Goal: Transaction & Acquisition: Purchase product/service

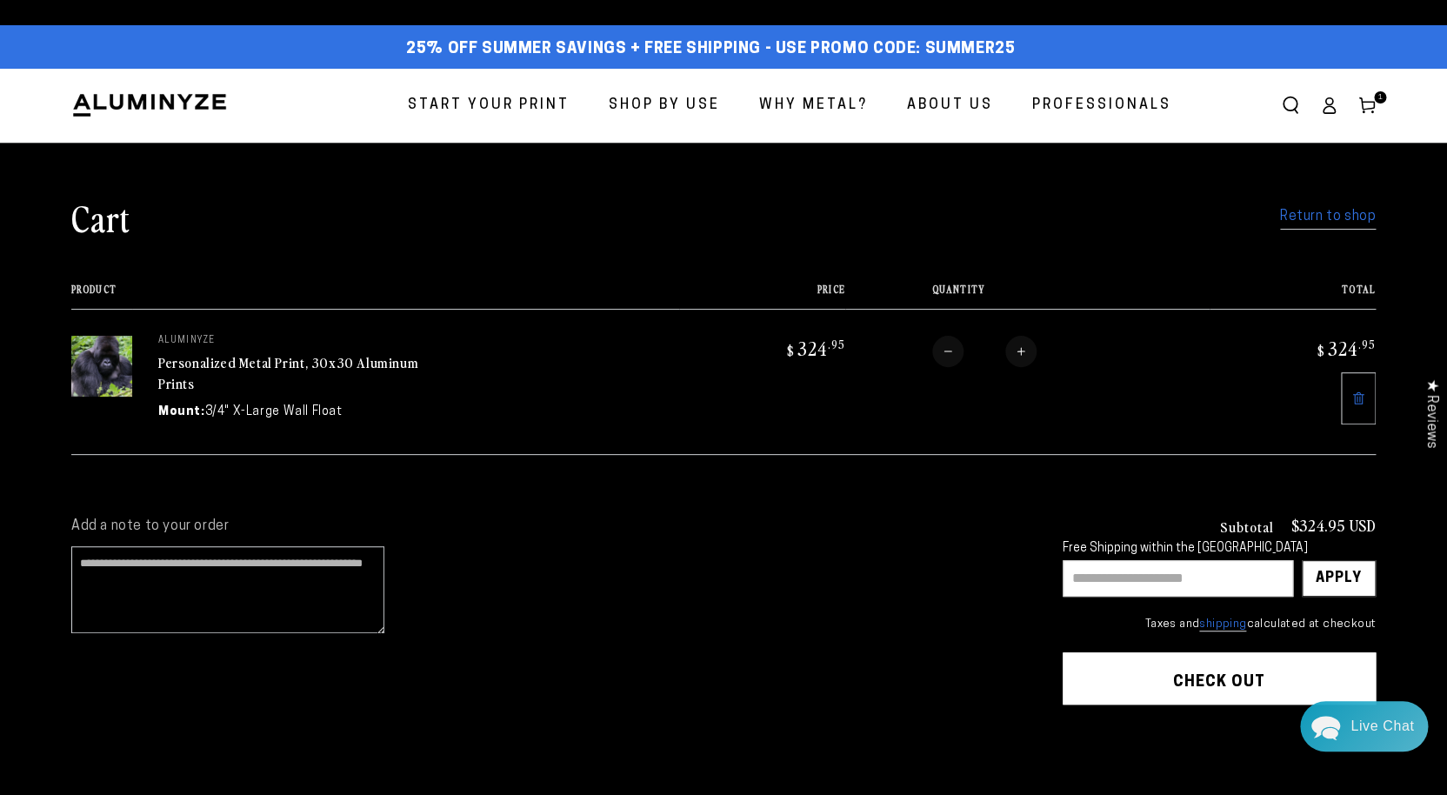
click at [481, 97] on span "Start Your Print" at bounding box center [489, 105] width 162 height 25
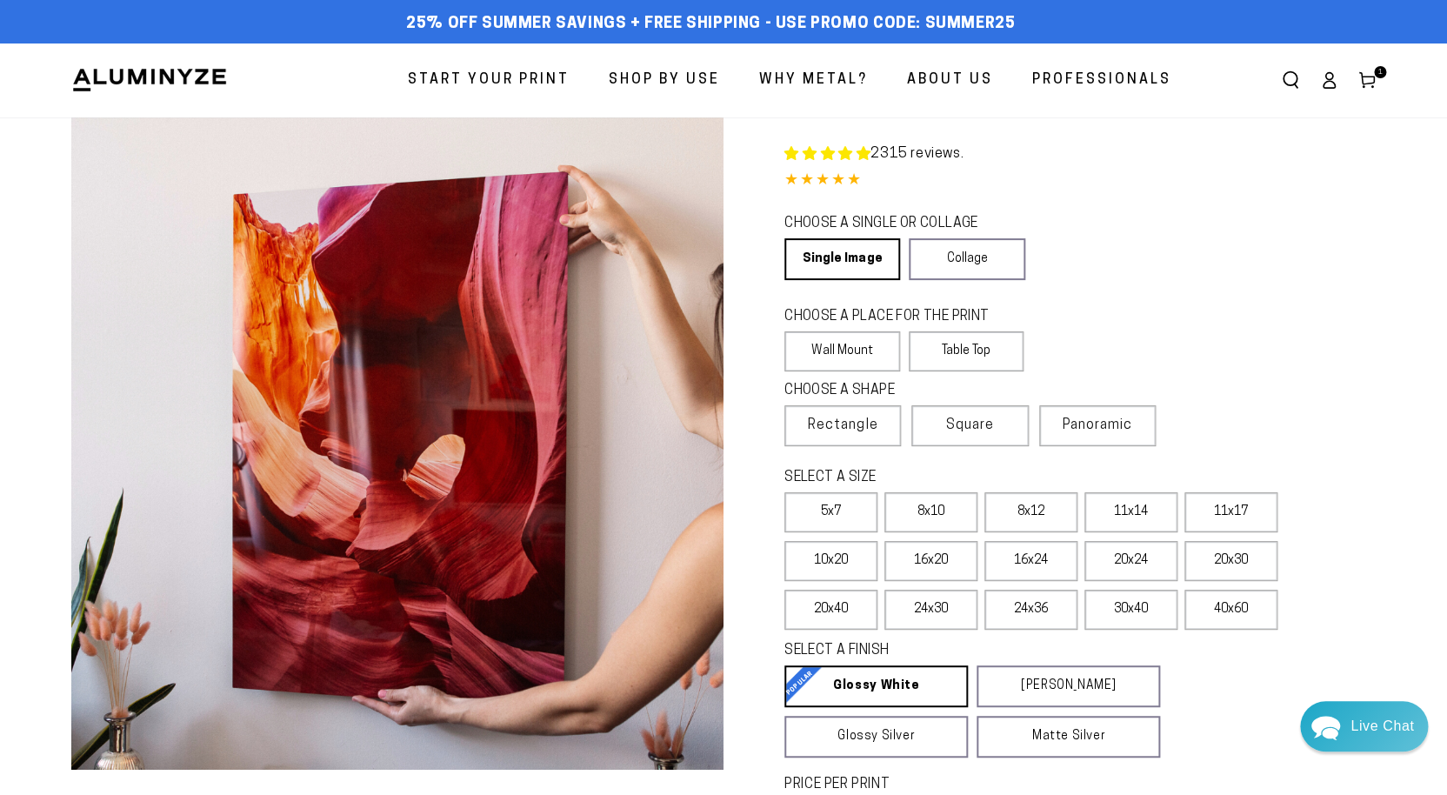
select select "**********"
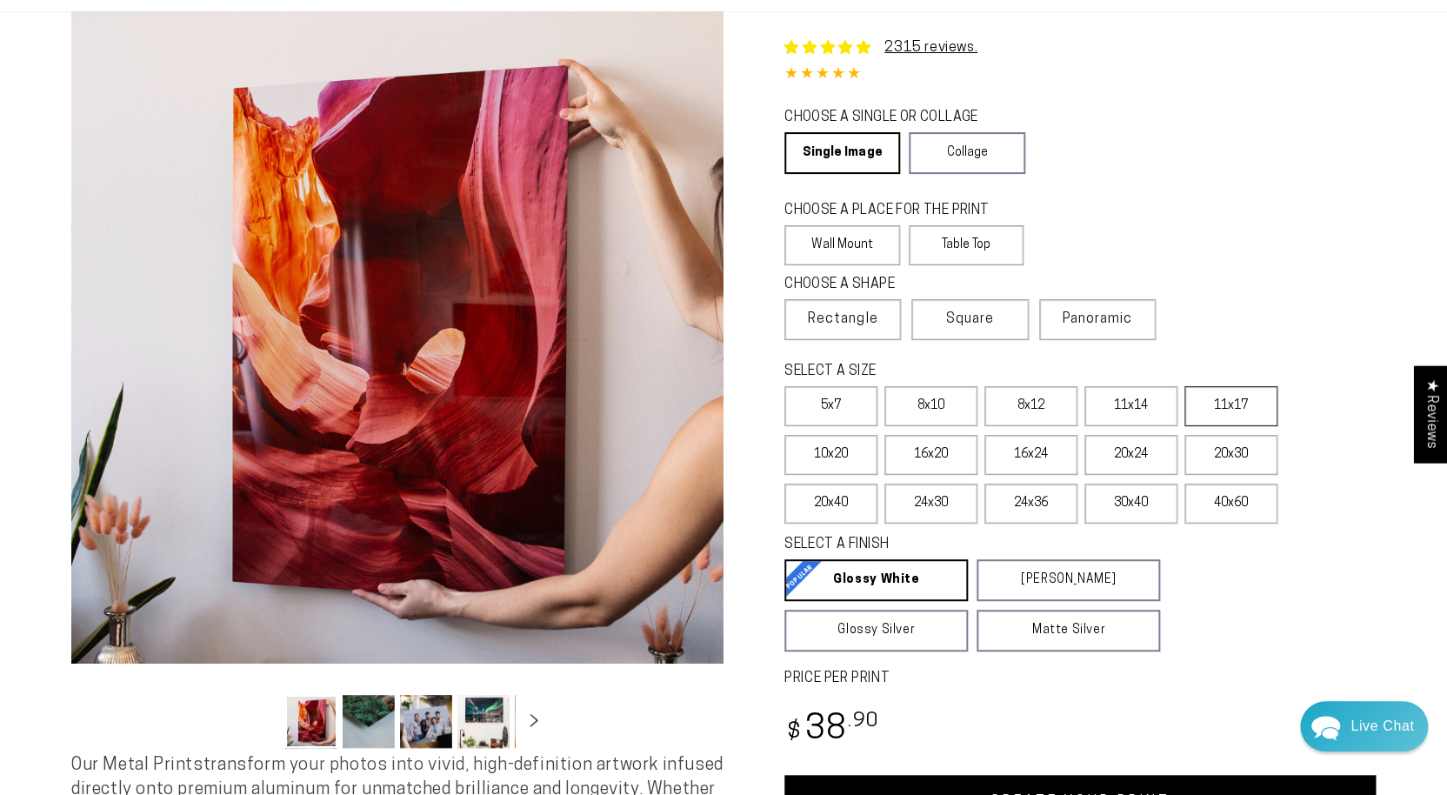
scroll to position [111, 0]
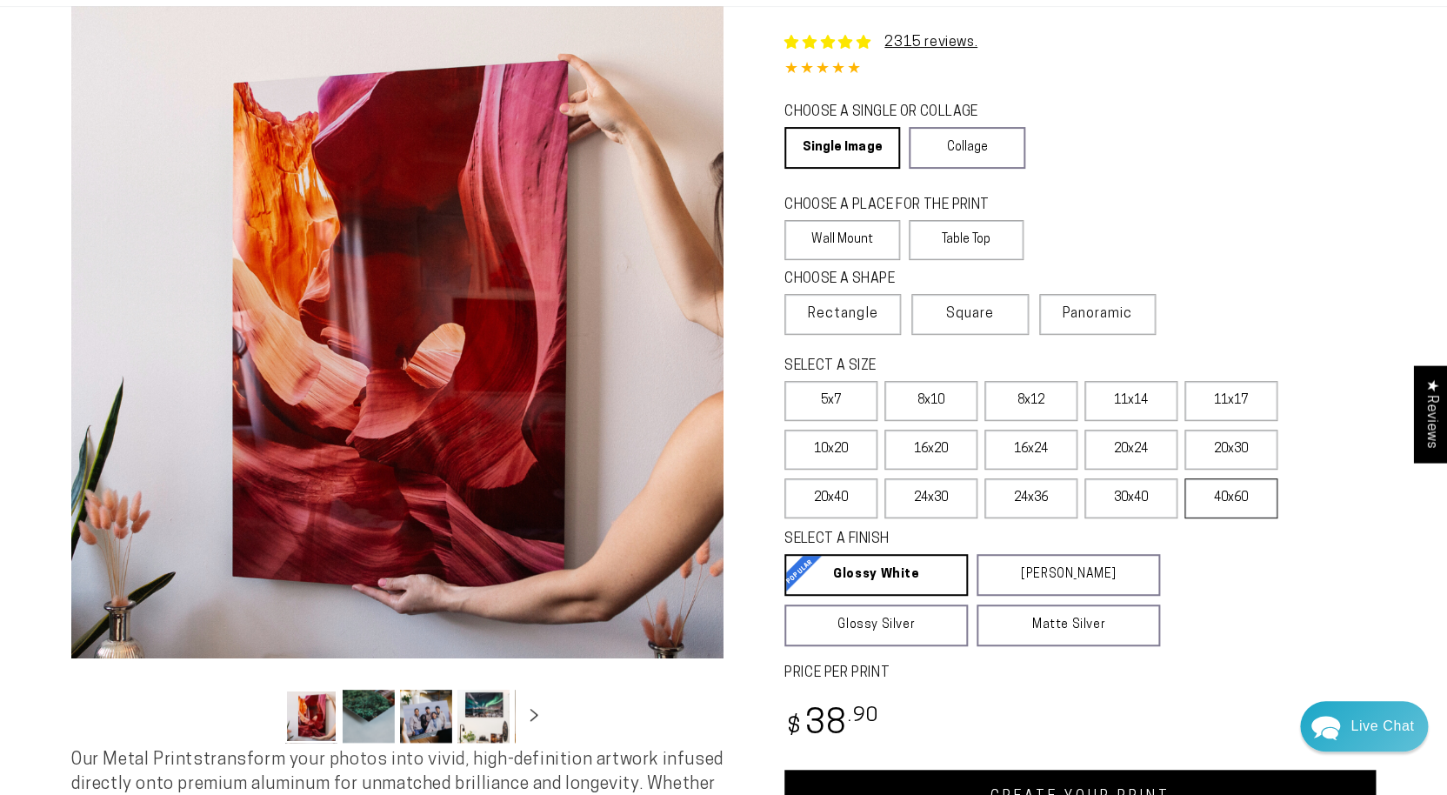
click at [1220, 500] on label "40x60" at bounding box center [1230, 498] width 93 height 40
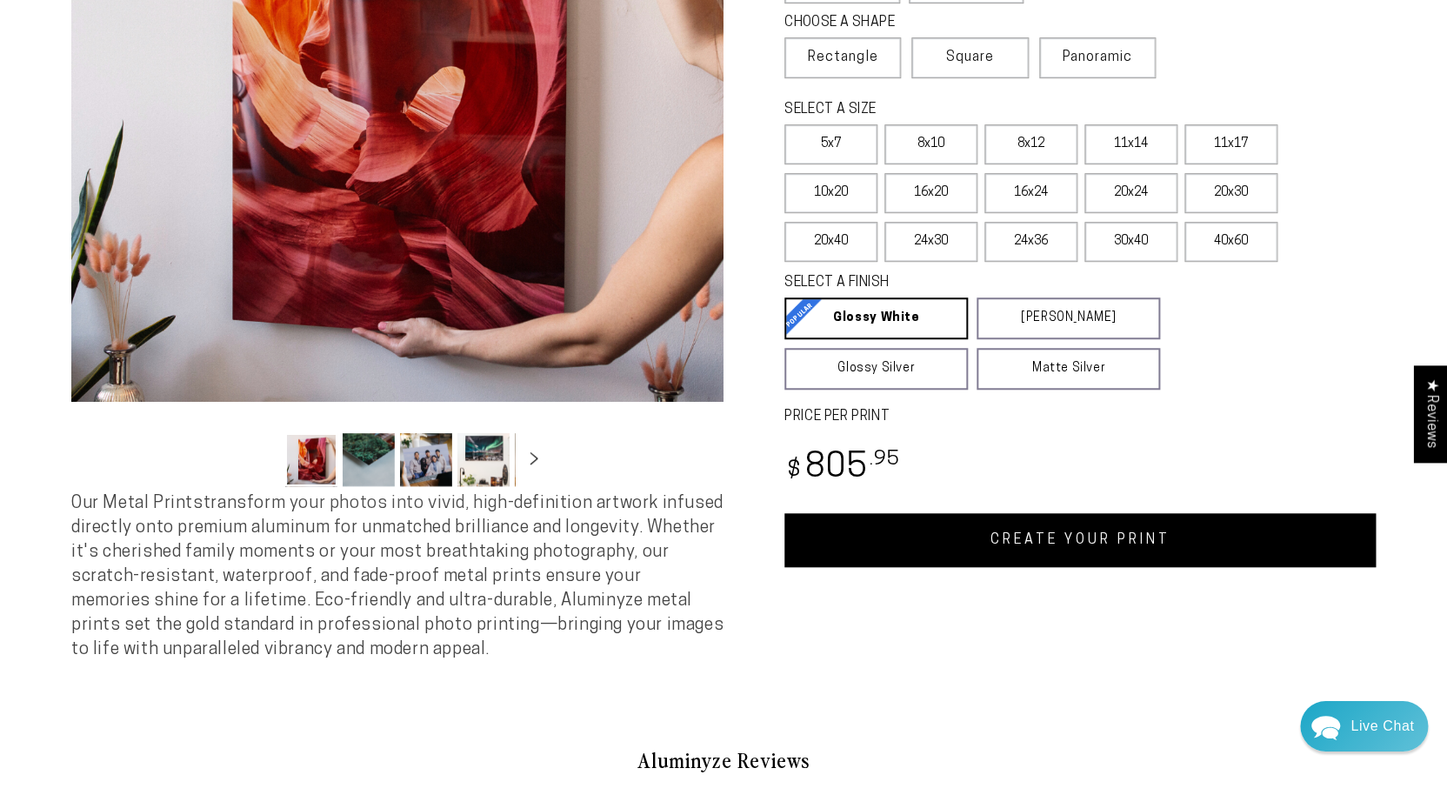
scroll to position [376, 0]
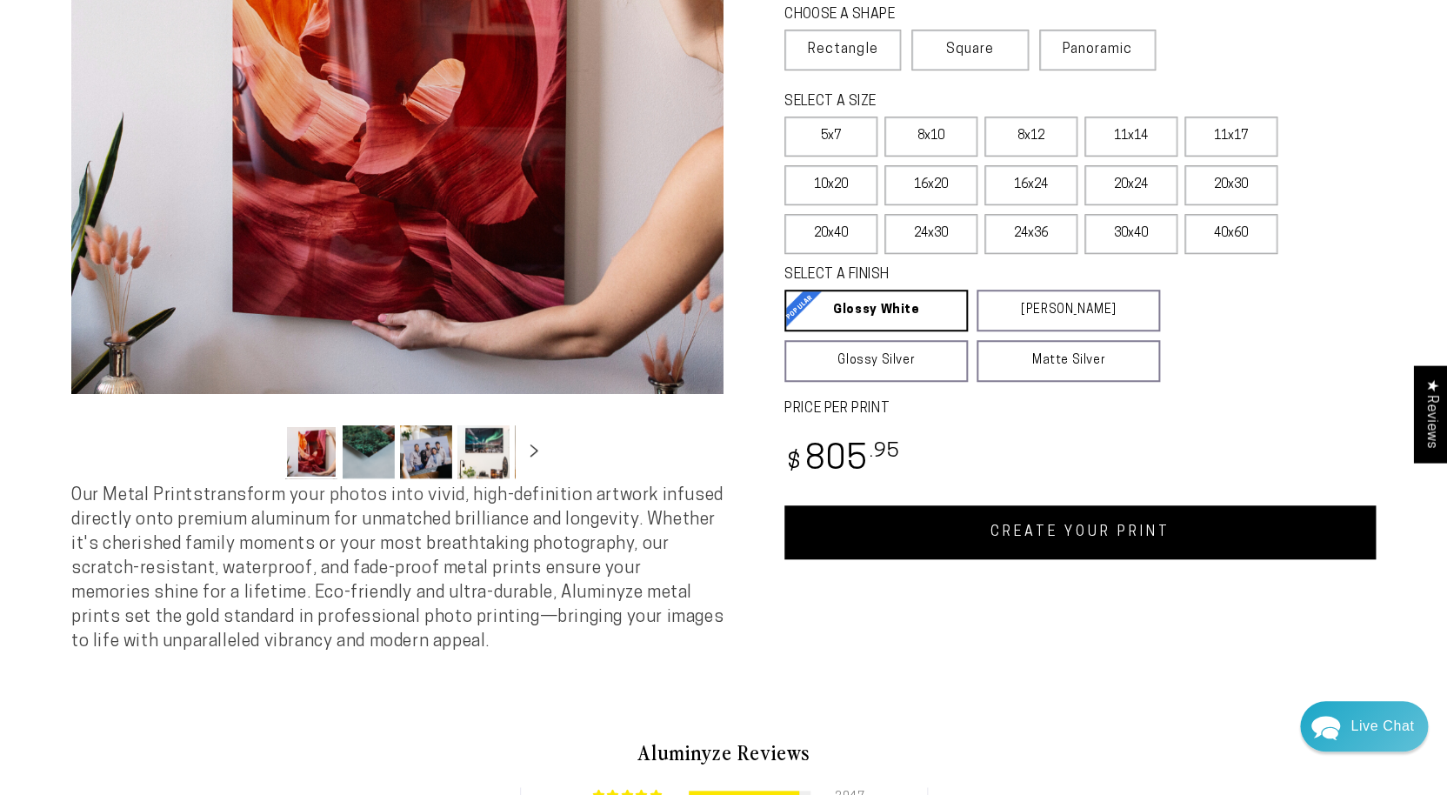
click at [1099, 535] on link "CREATE YOUR PRINT" at bounding box center [1079, 532] width 591 height 54
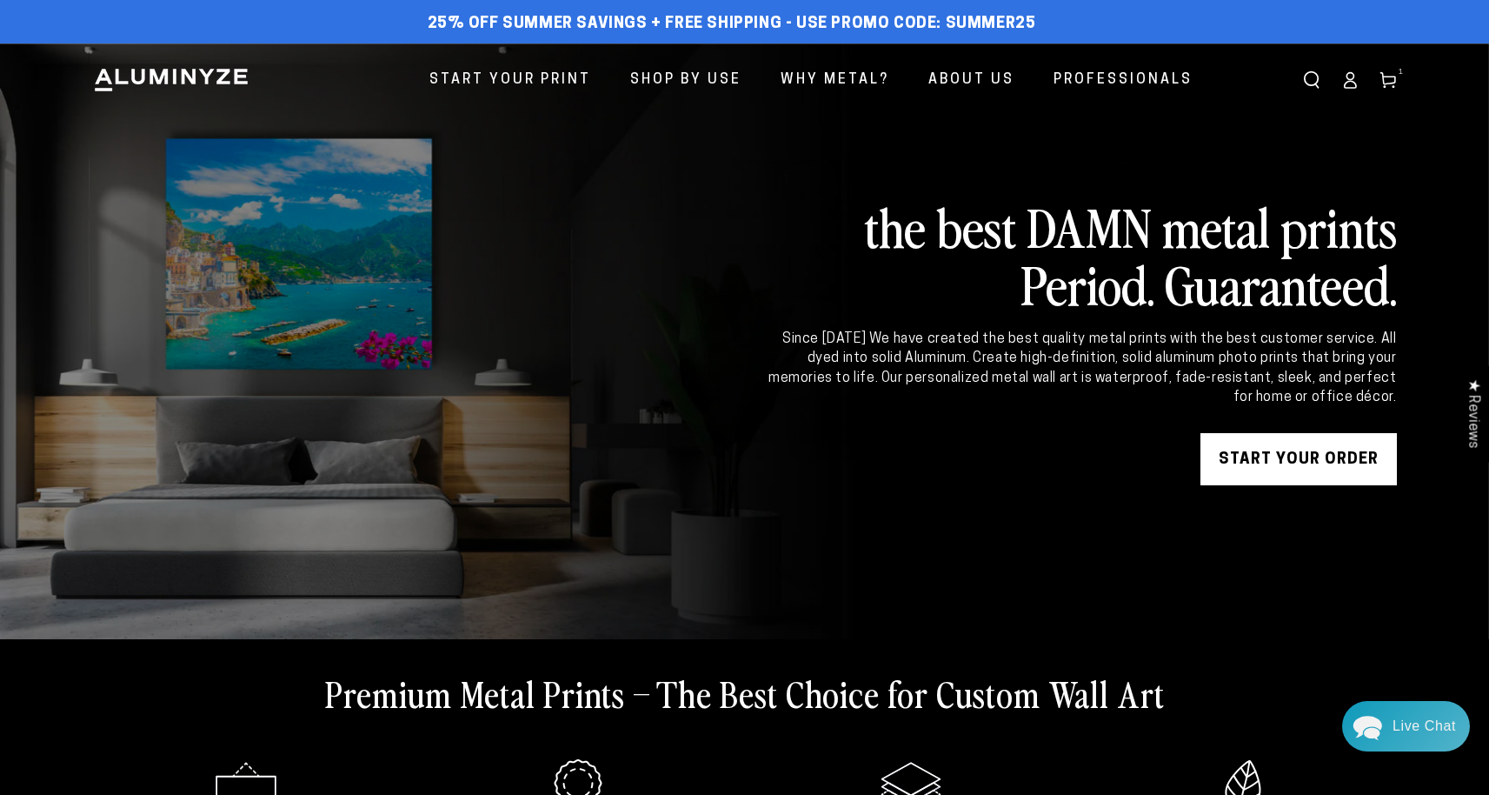
click at [1354, 84] on icon at bounding box center [1349, 85] width 11 height 7
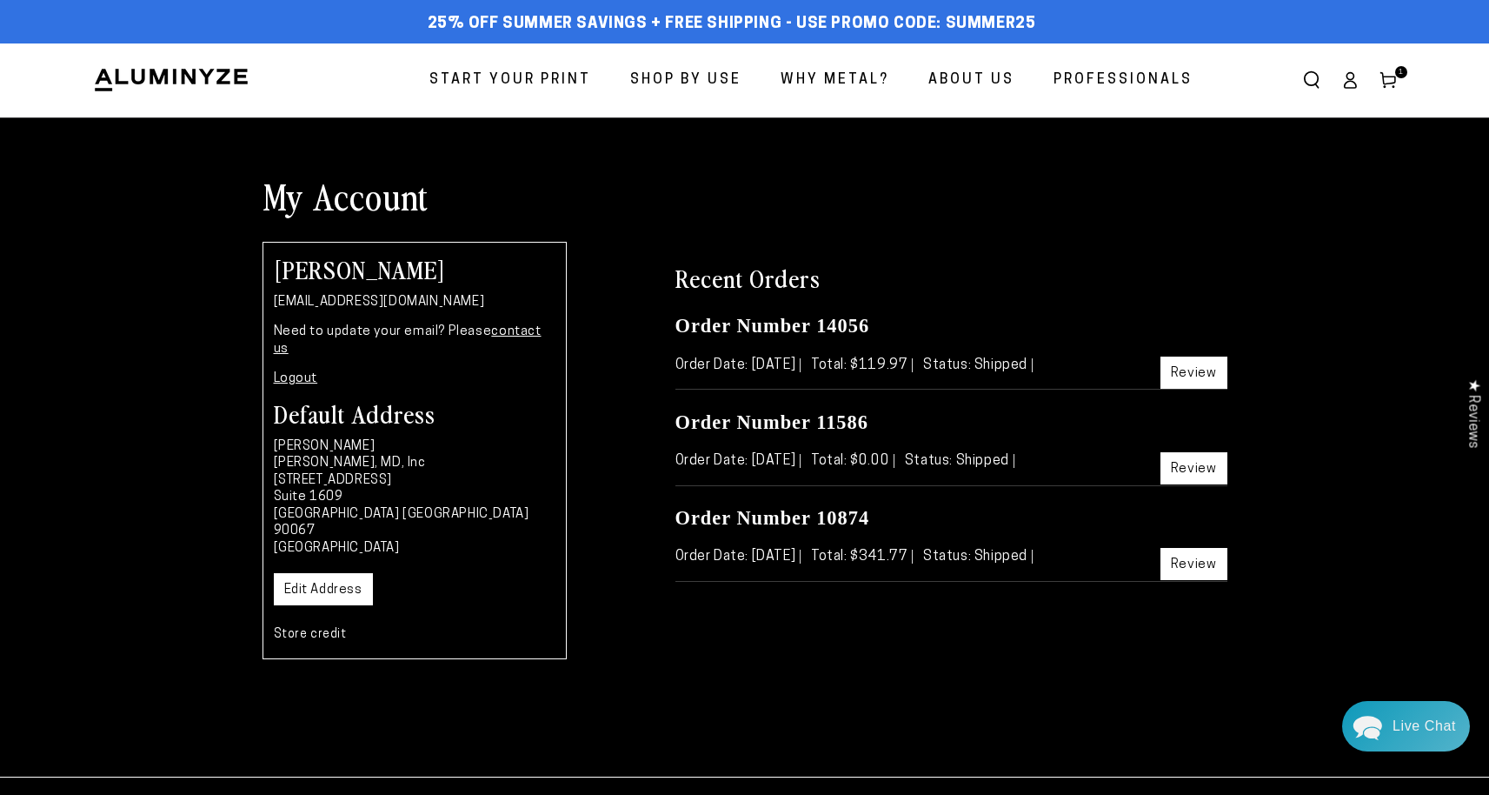
click at [484, 79] on span "Start Your Print" at bounding box center [510, 80] width 162 height 25
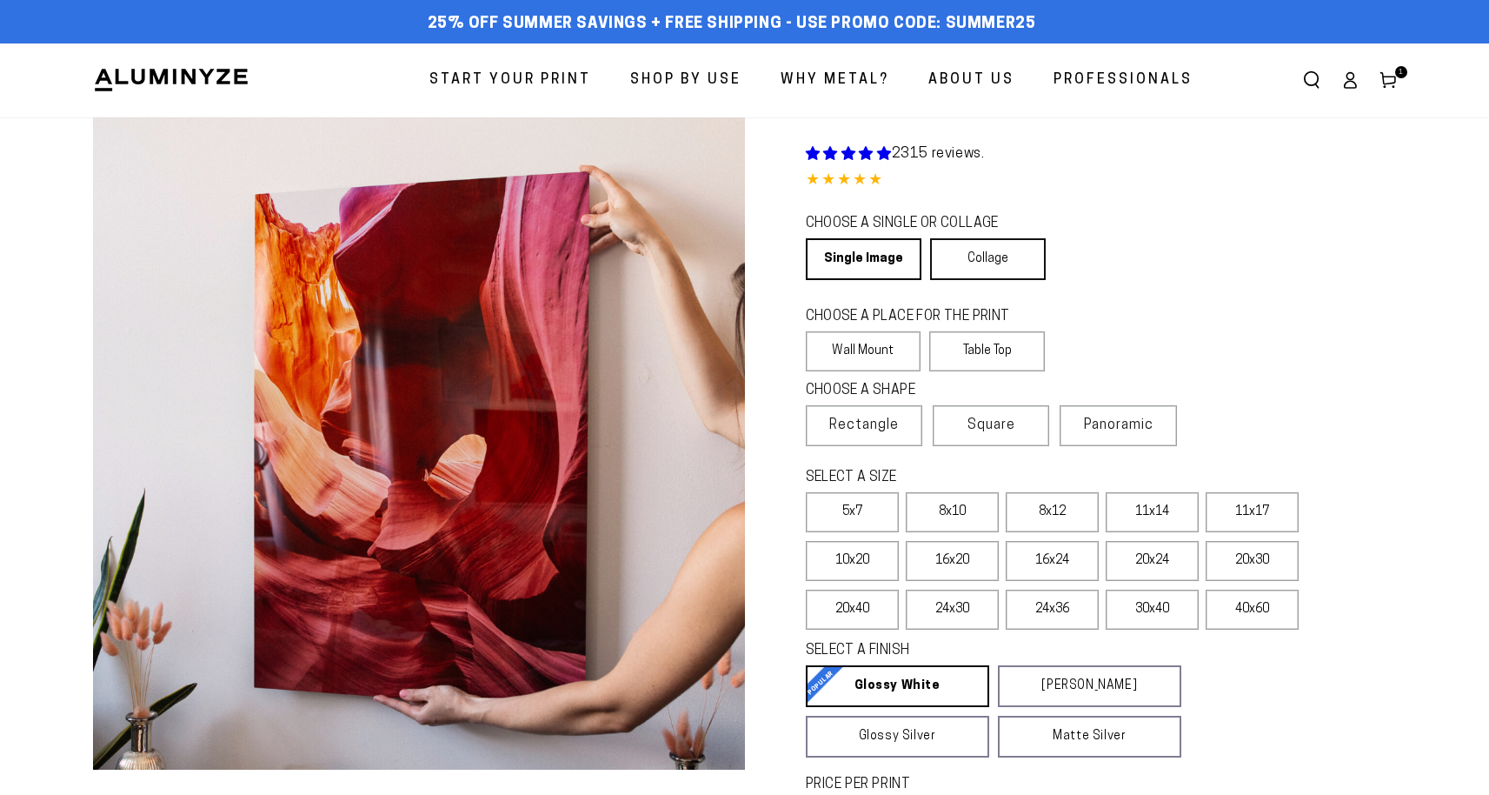
select select "**********"
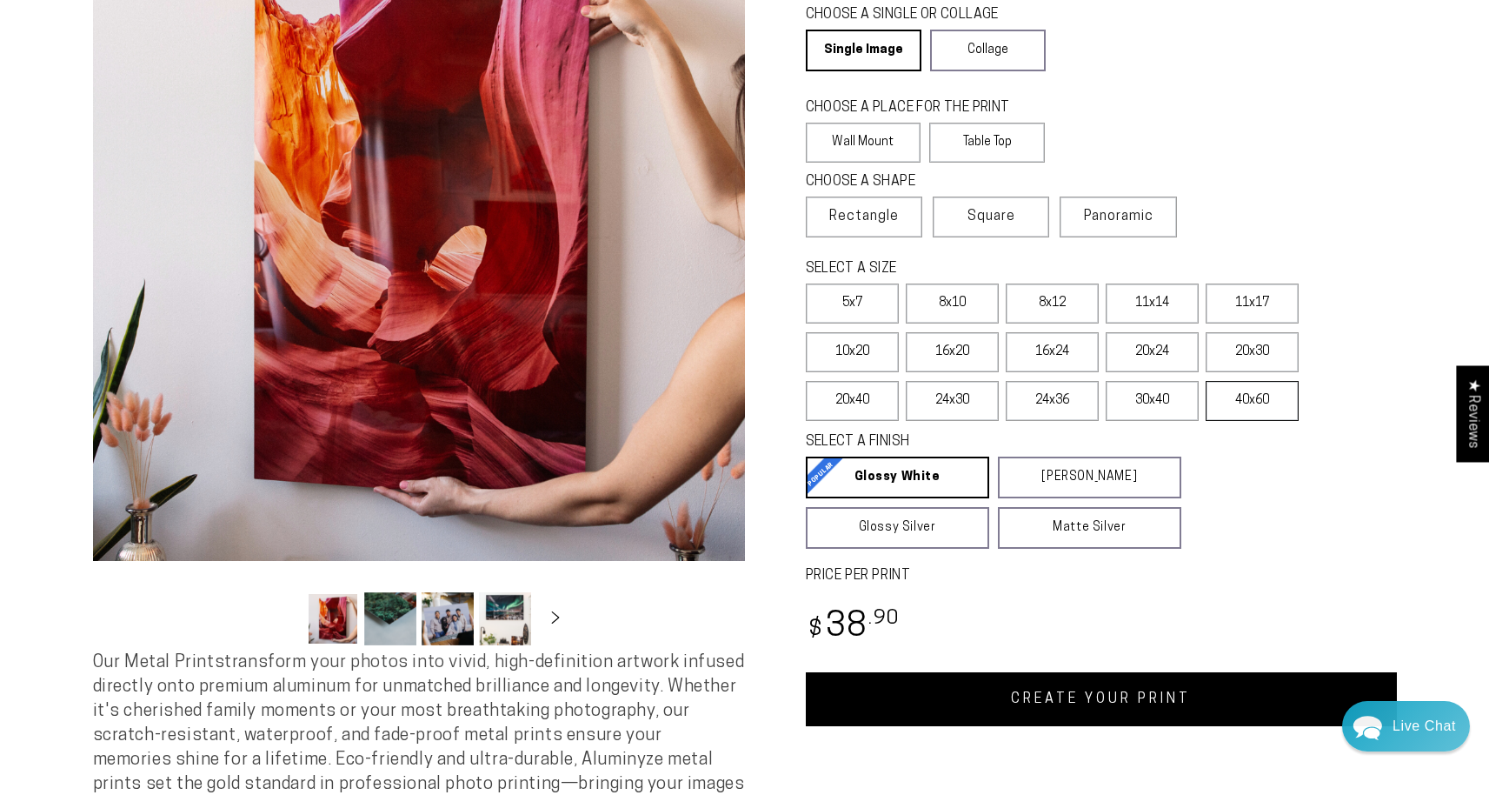
click at [1248, 402] on label "40x60" at bounding box center [1252, 401] width 93 height 40
click at [1073, 694] on link "CREATE YOUR PRINT" at bounding box center [1101, 699] width 591 height 54
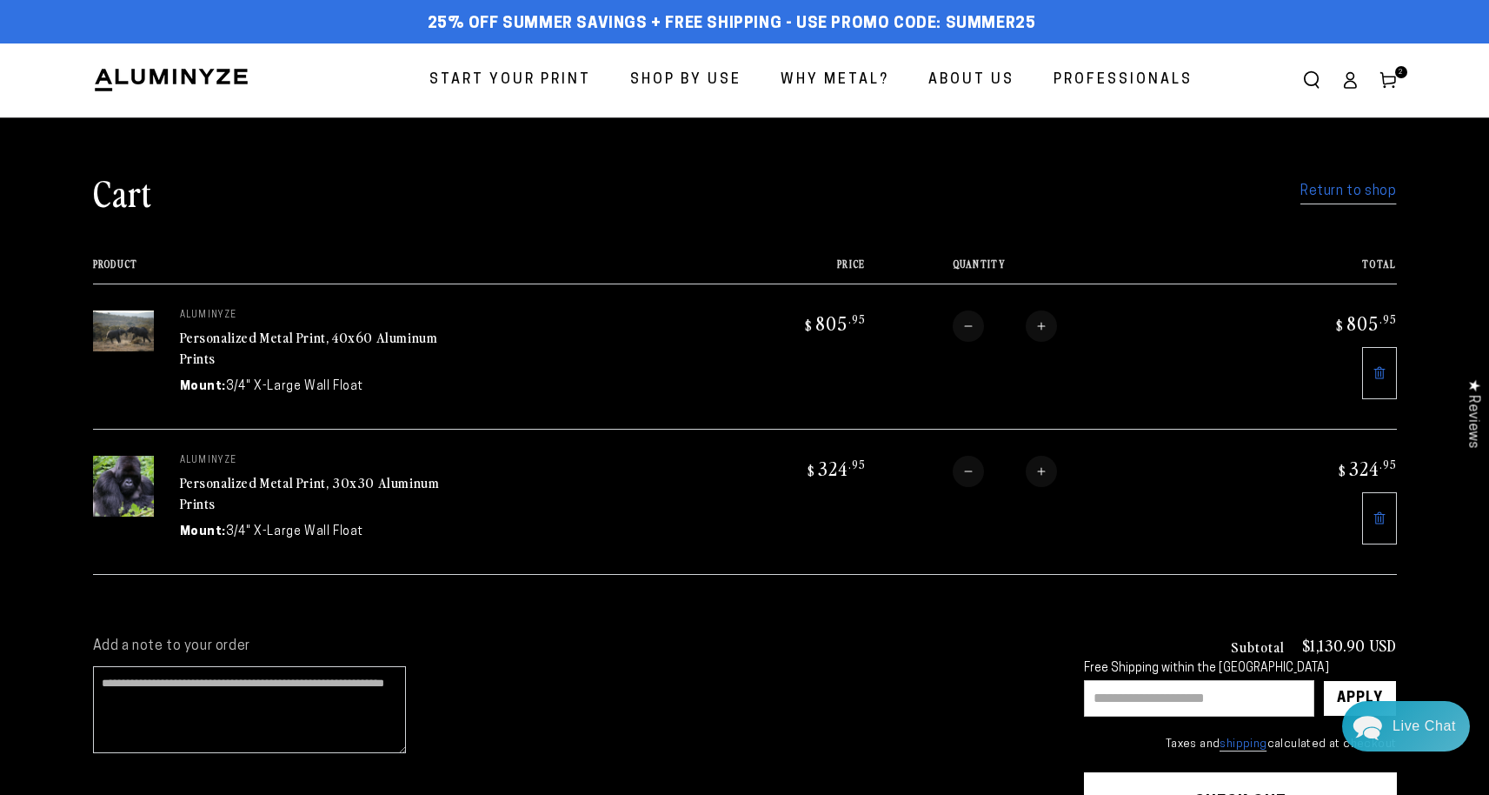
click at [504, 83] on span "Start Your Print" at bounding box center [510, 80] width 162 height 25
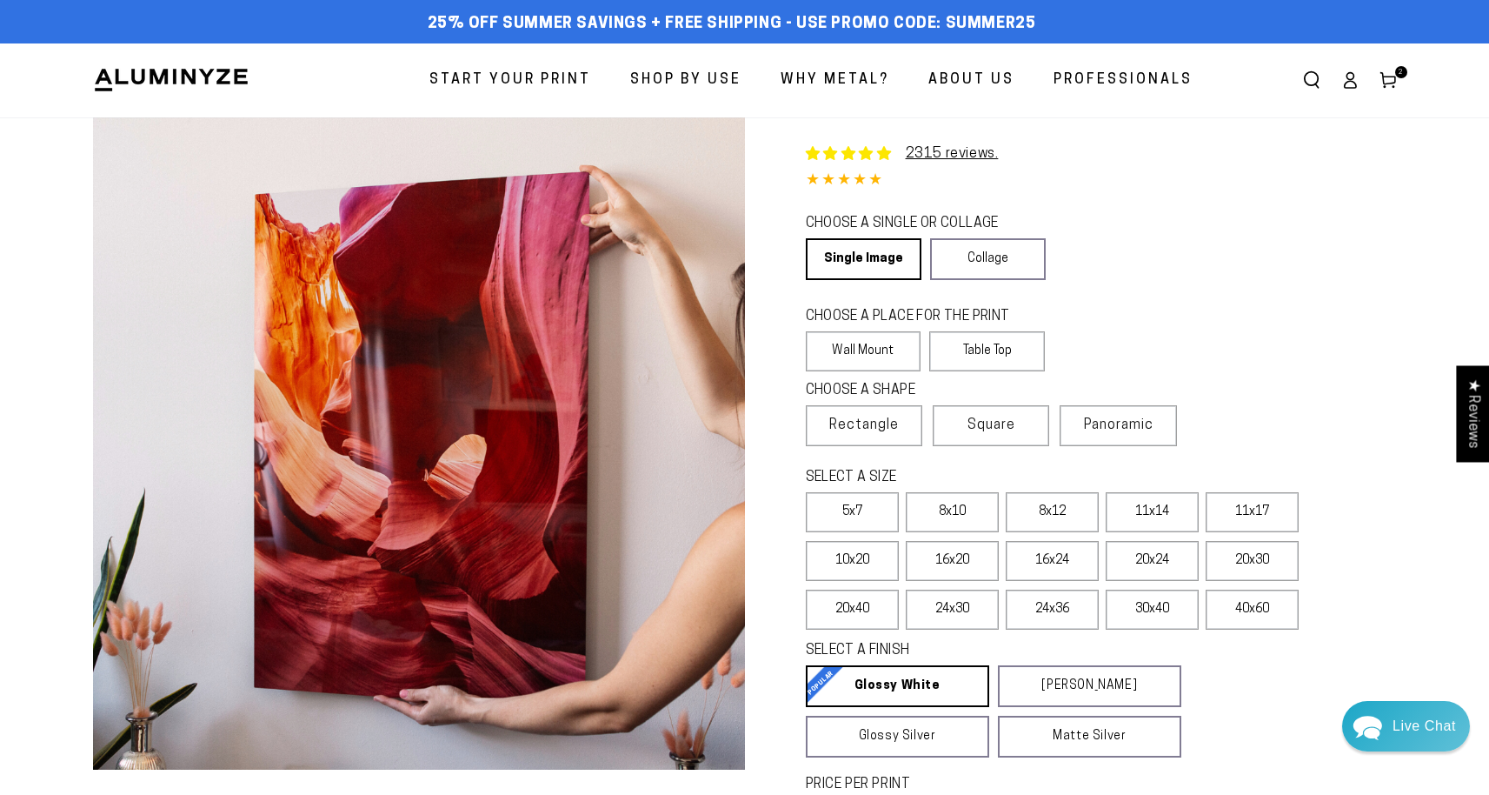
select select "**********"
click at [1013, 420] on span "Square" at bounding box center [992, 425] width 48 height 21
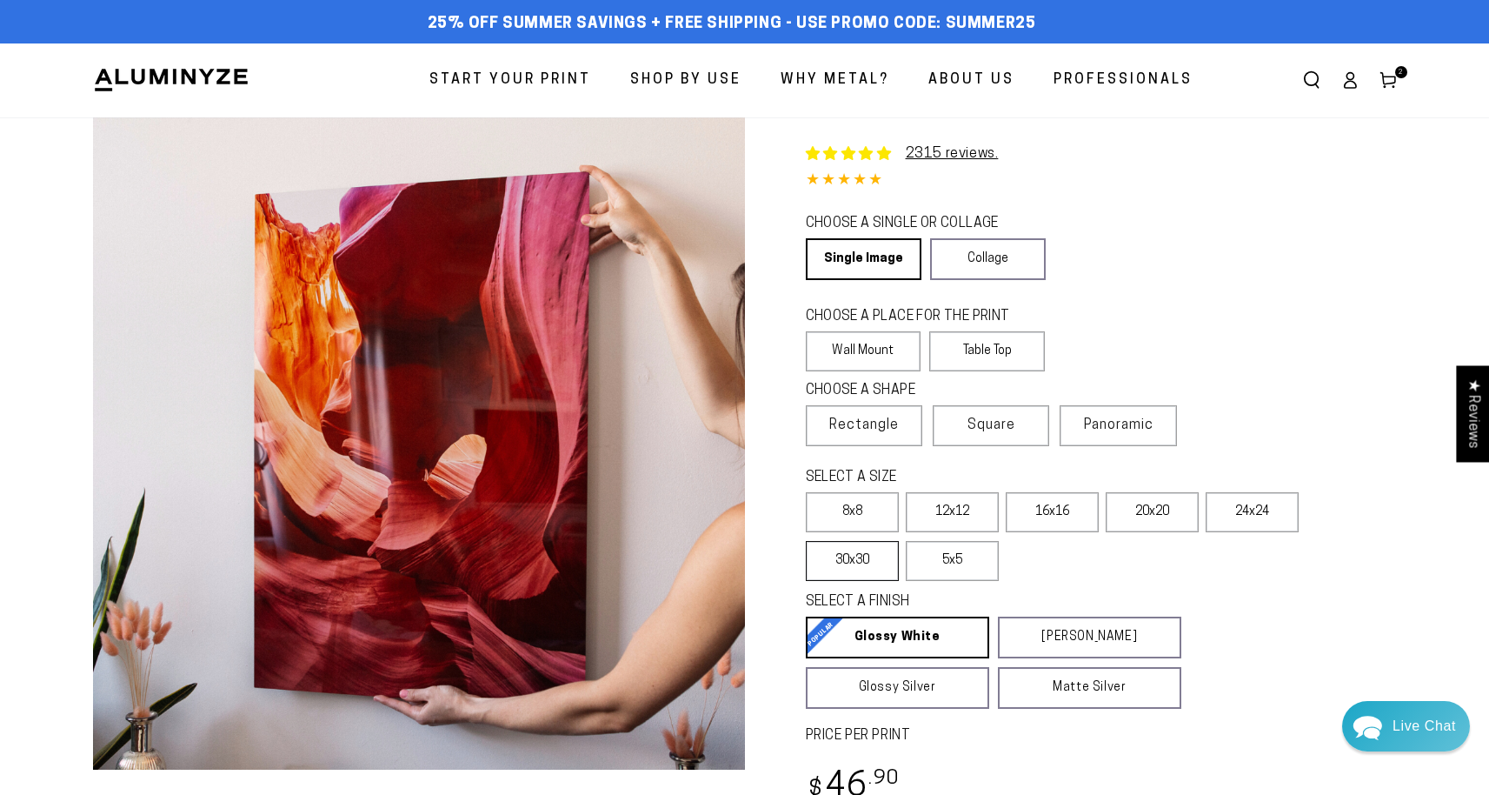
click at [875, 569] on label "30x30" at bounding box center [852, 561] width 93 height 40
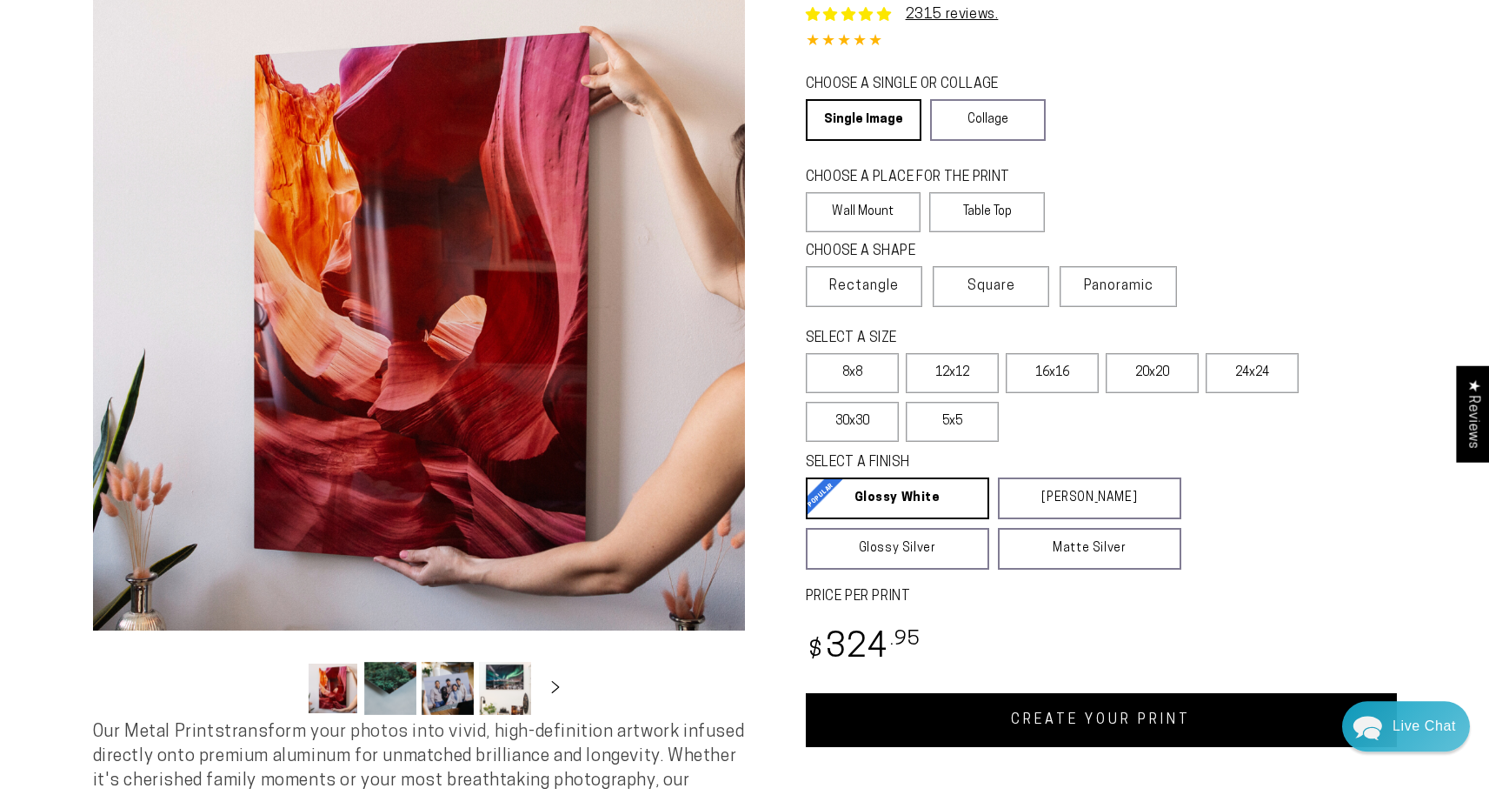
scroll to position [181, 0]
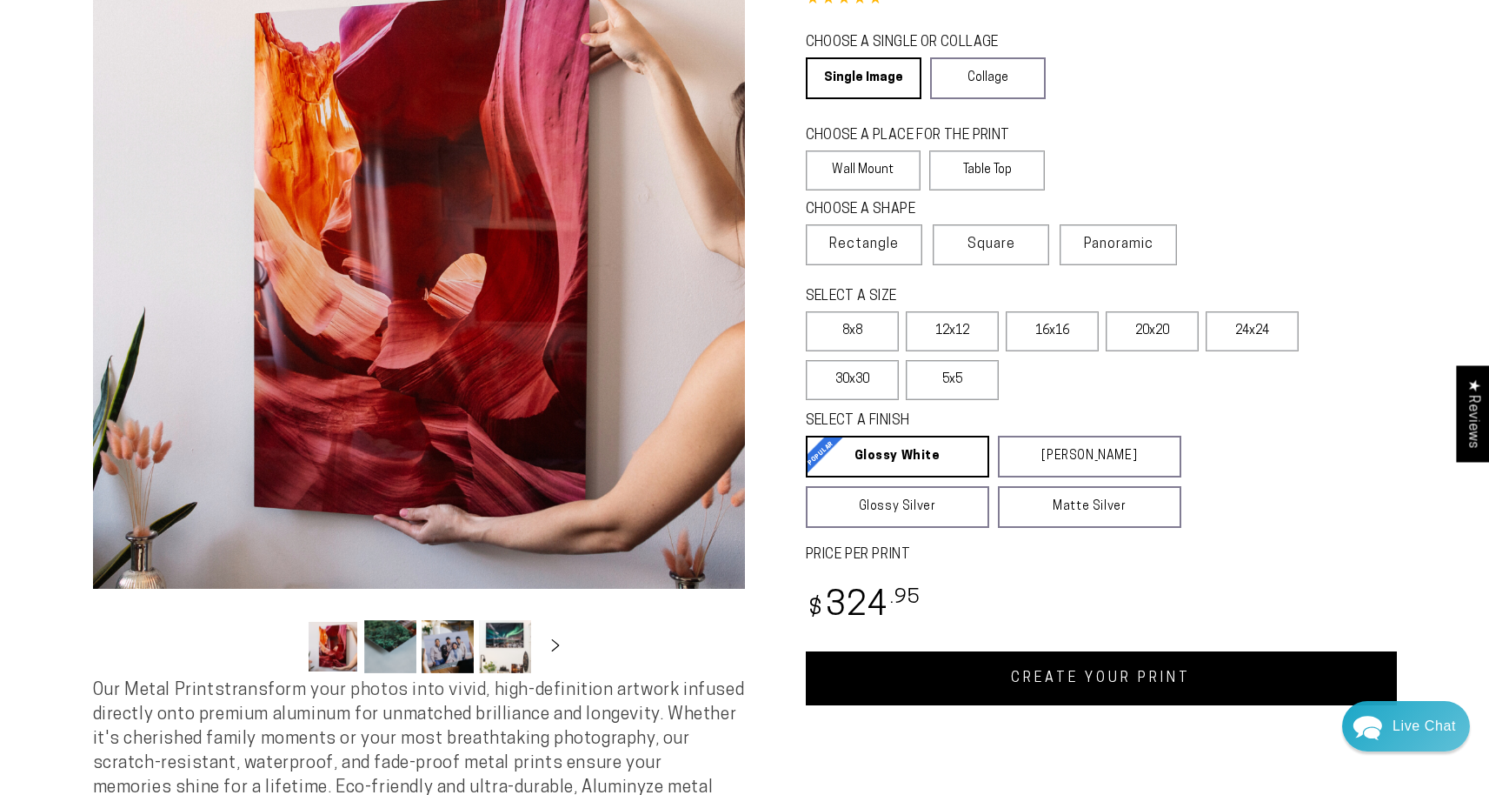
click at [1111, 673] on link "CREATE YOUR PRINT" at bounding box center [1101, 678] width 591 height 54
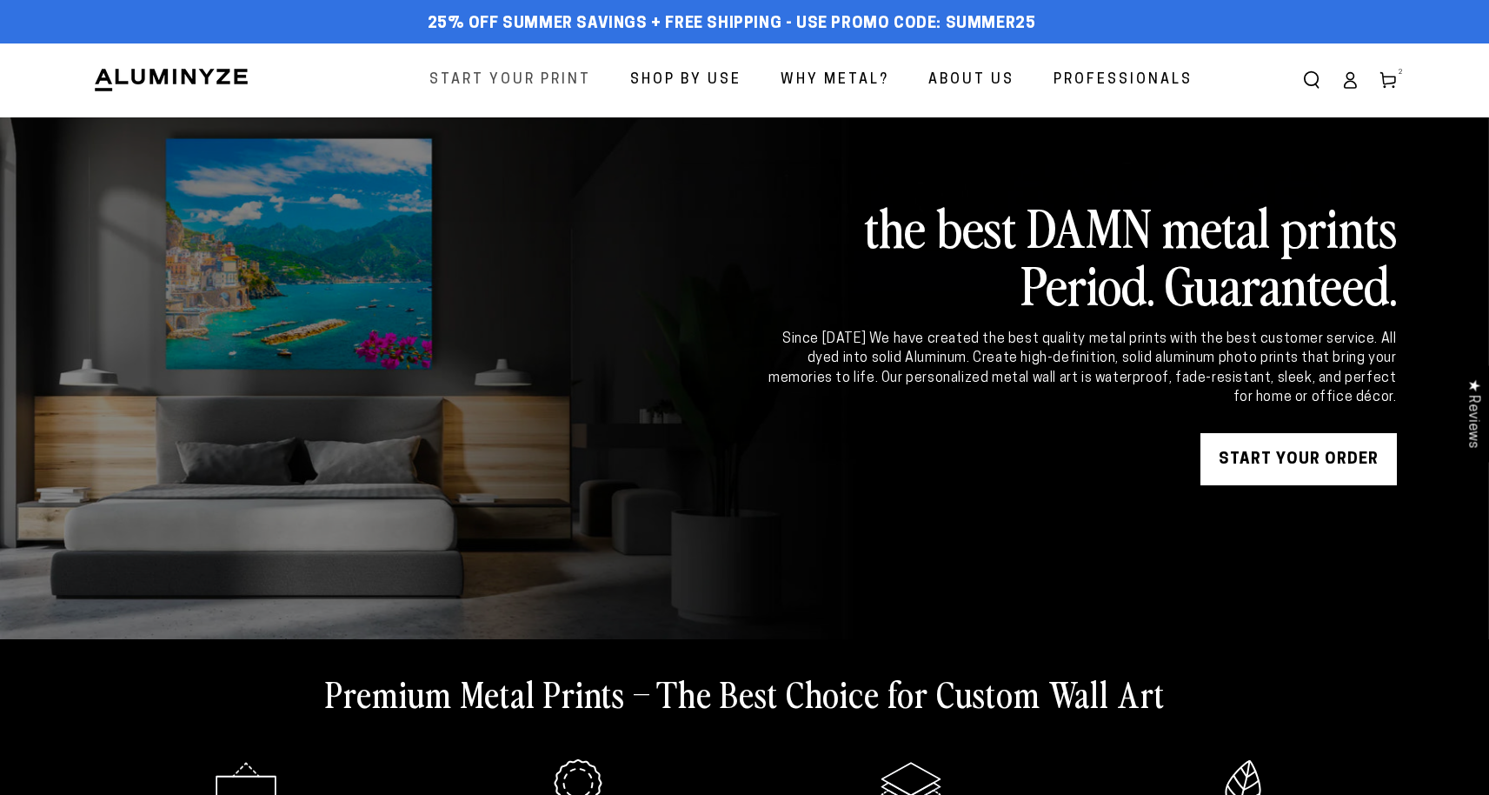
click at [513, 79] on span "Start Your Print" at bounding box center [510, 80] width 162 height 25
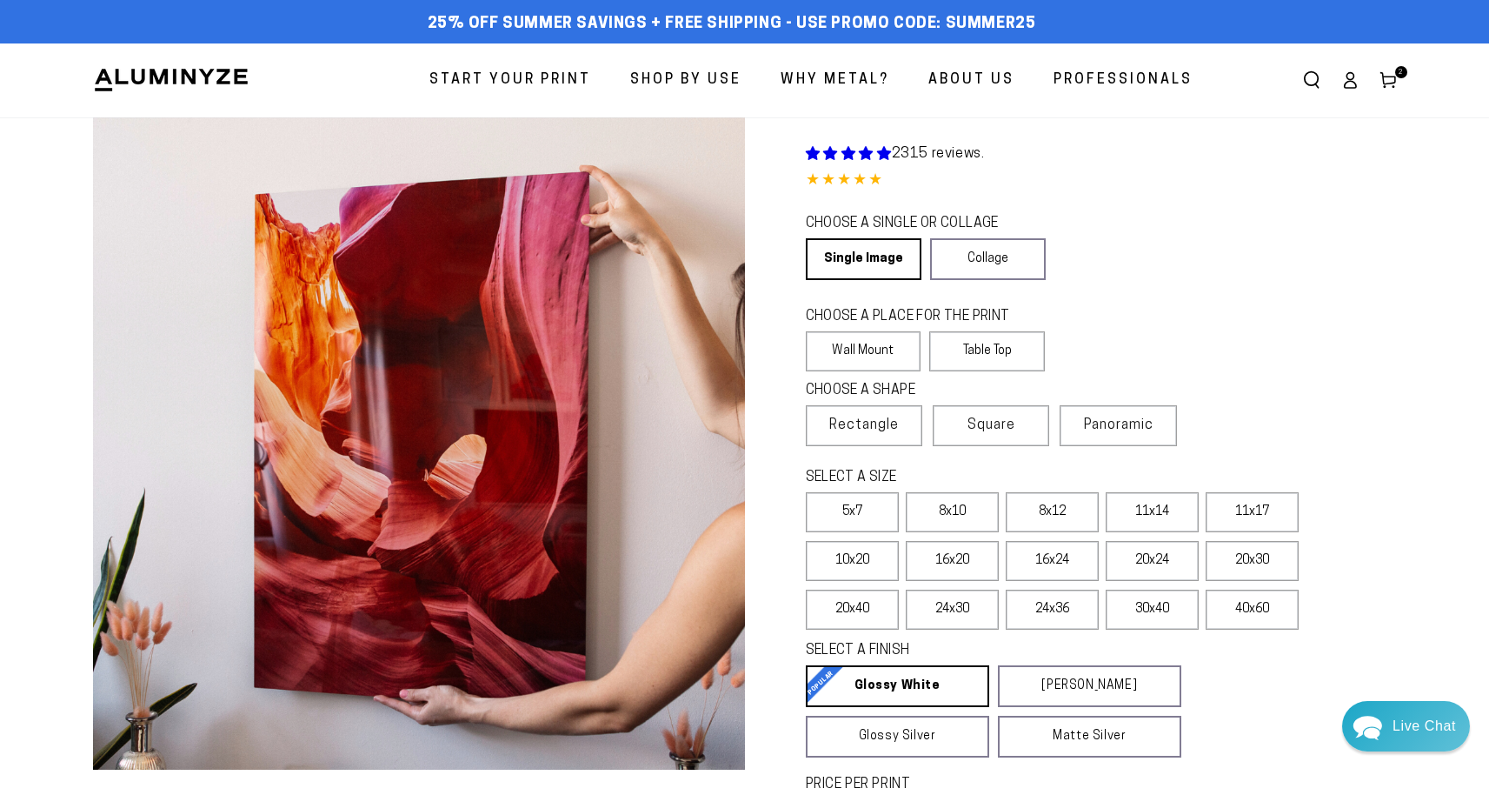
select select "**********"
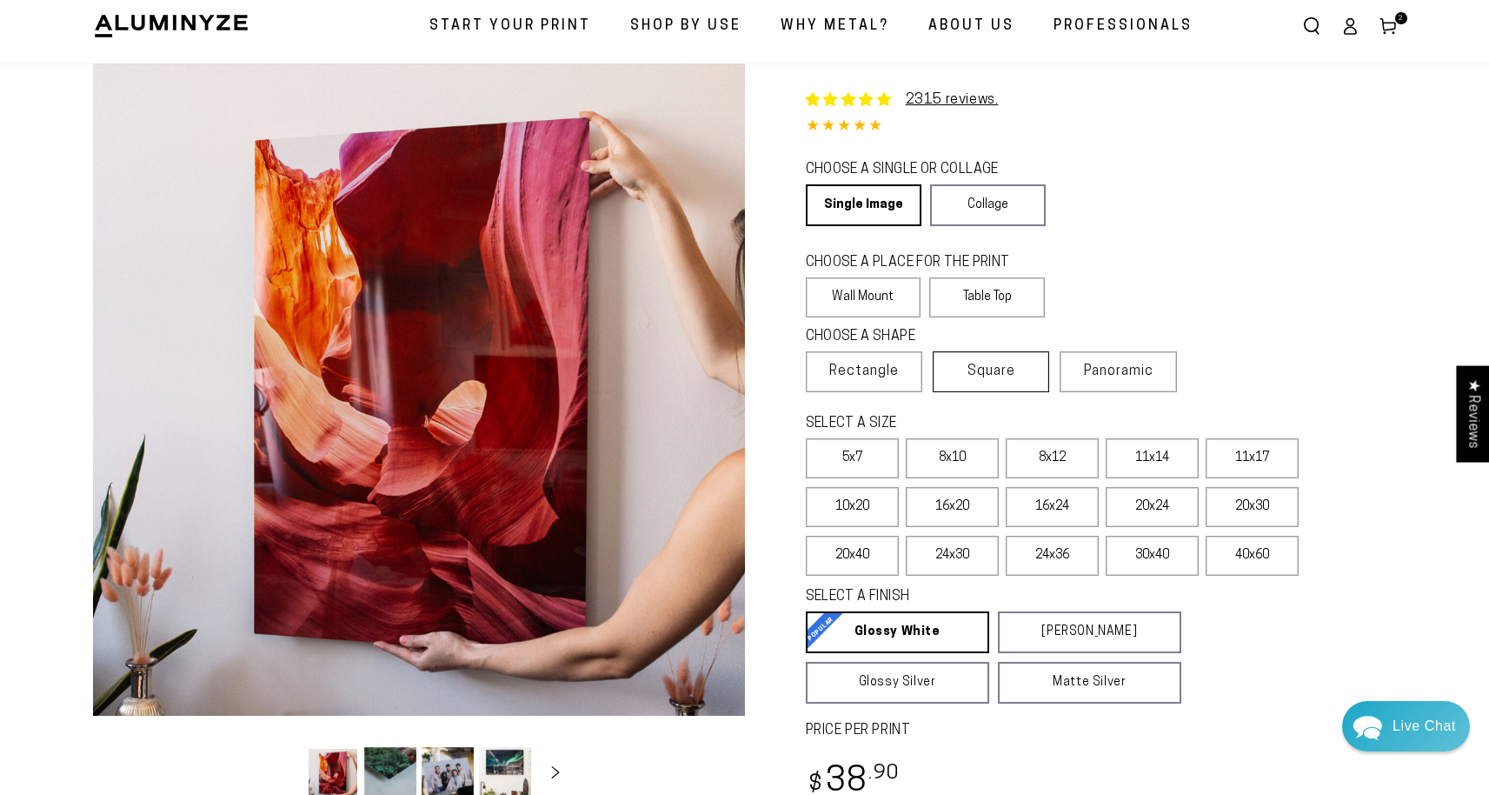
scroll to position [56, 0]
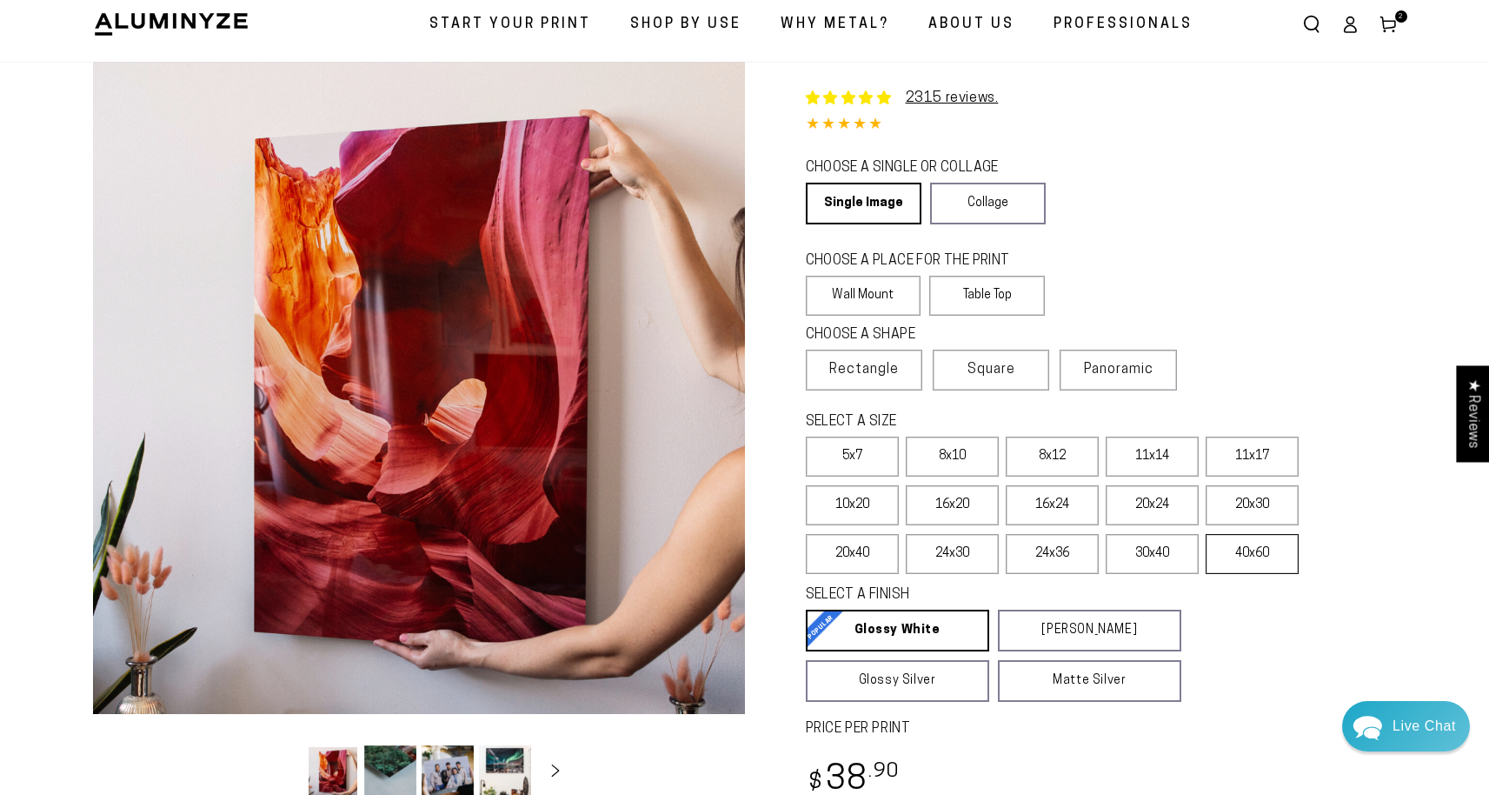
click at [1252, 558] on label "40x60" at bounding box center [1252, 554] width 93 height 40
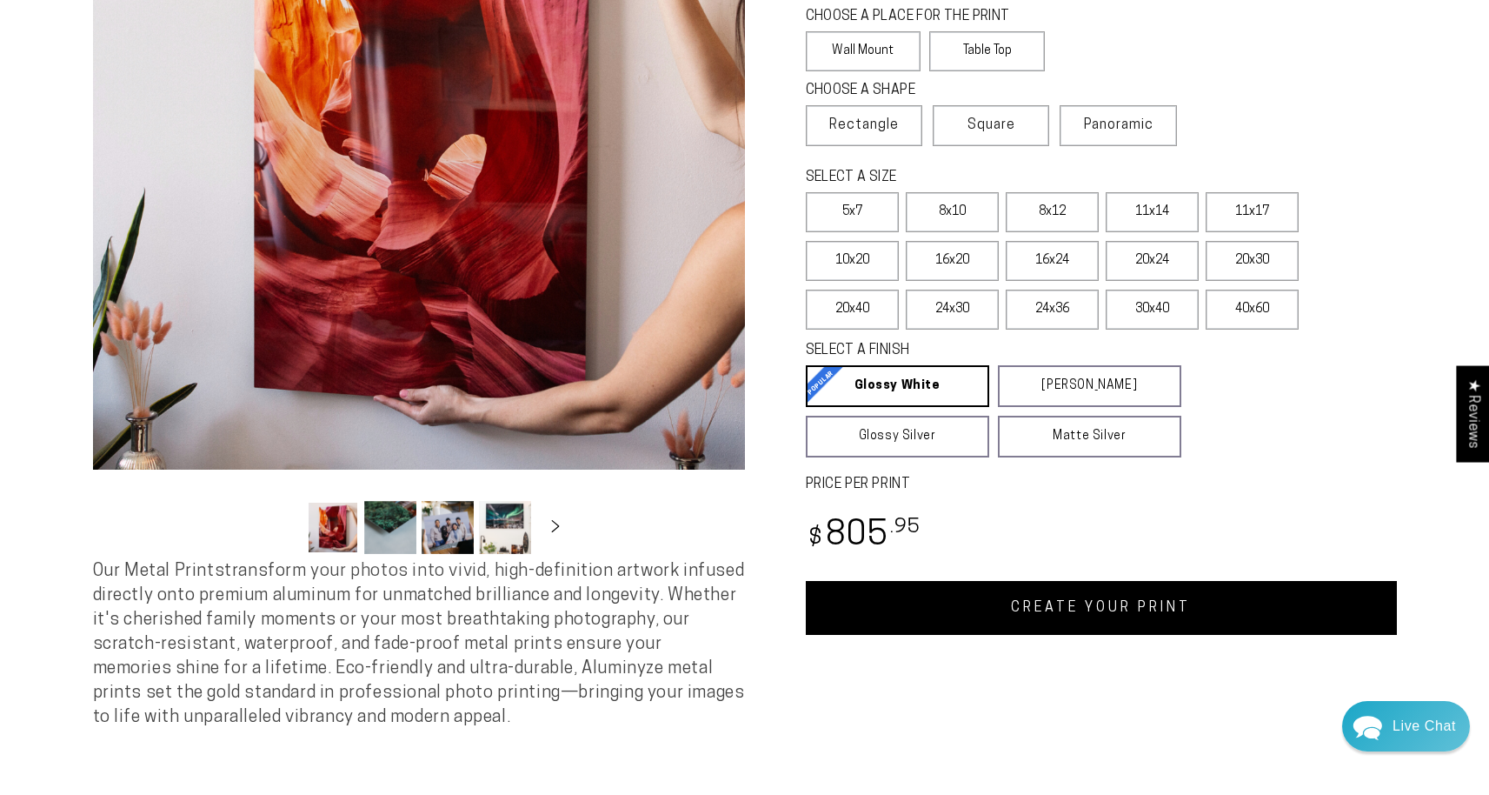
scroll to position [306, 0]
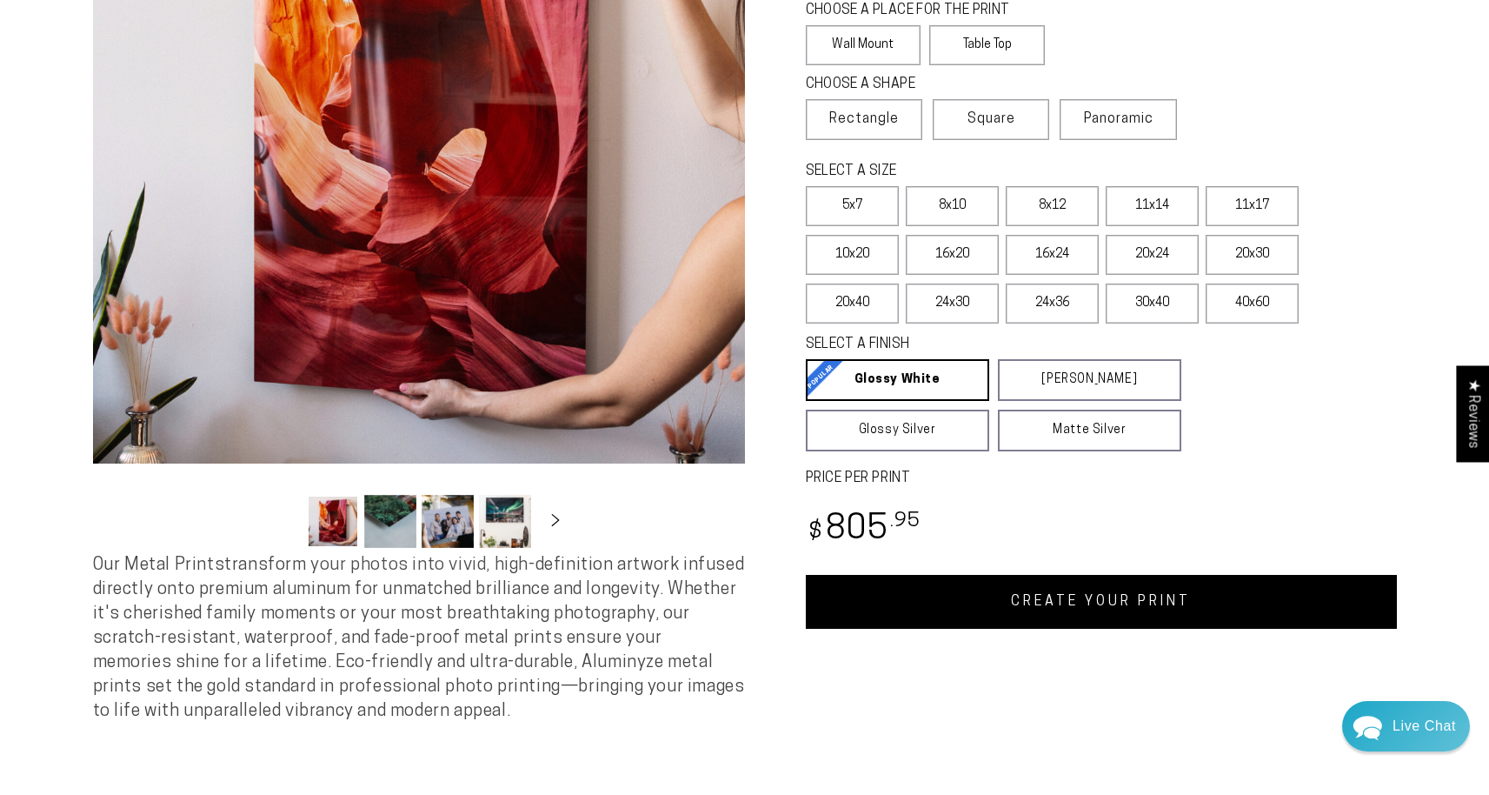
click at [1102, 596] on link "CREATE YOUR PRINT" at bounding box center [1101, 602] width 591 height 54
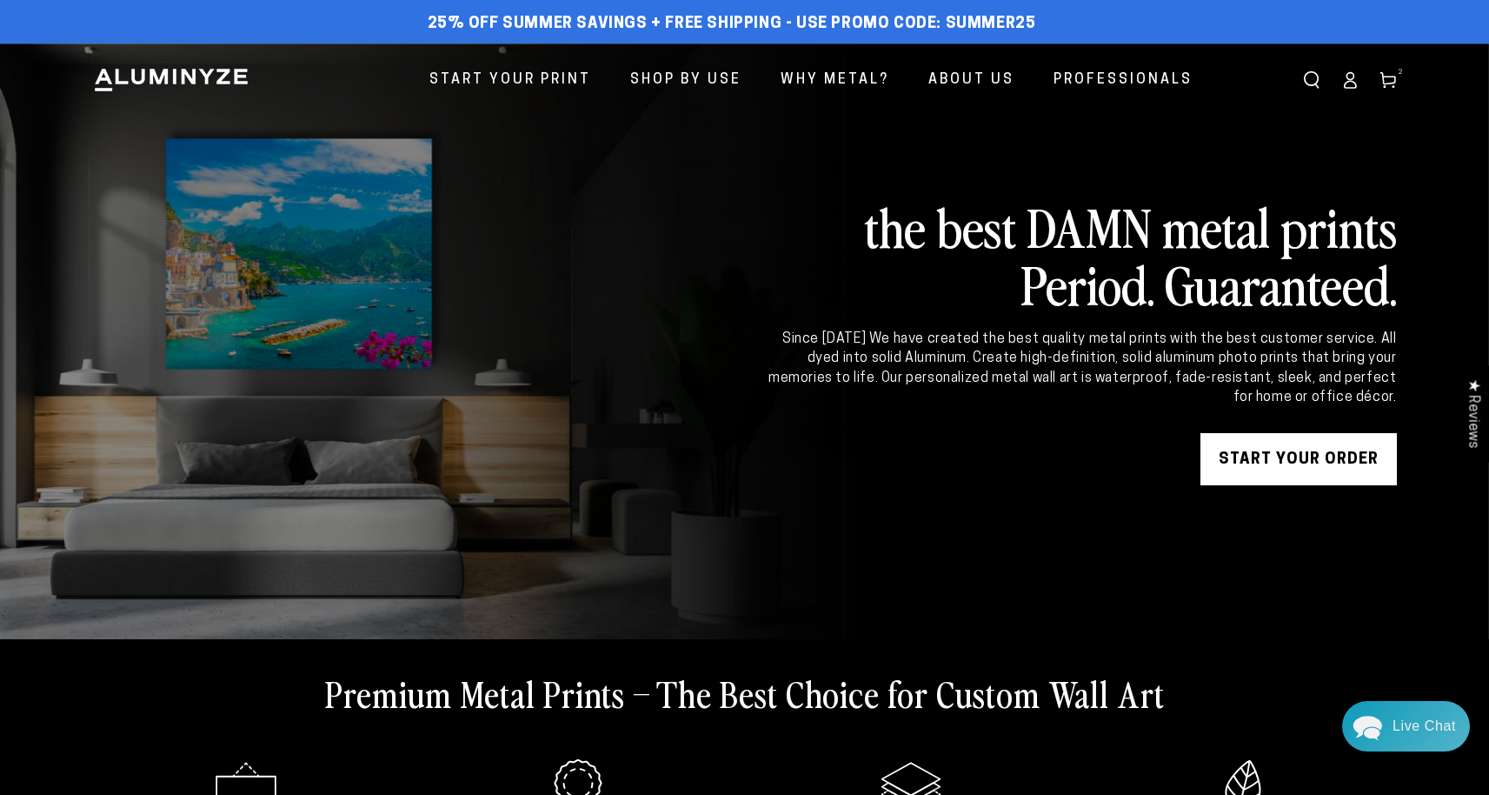
click at [1388, 70] on link "Cart 2 2 items" at bounding box center [1388, 80] width 38 height 38
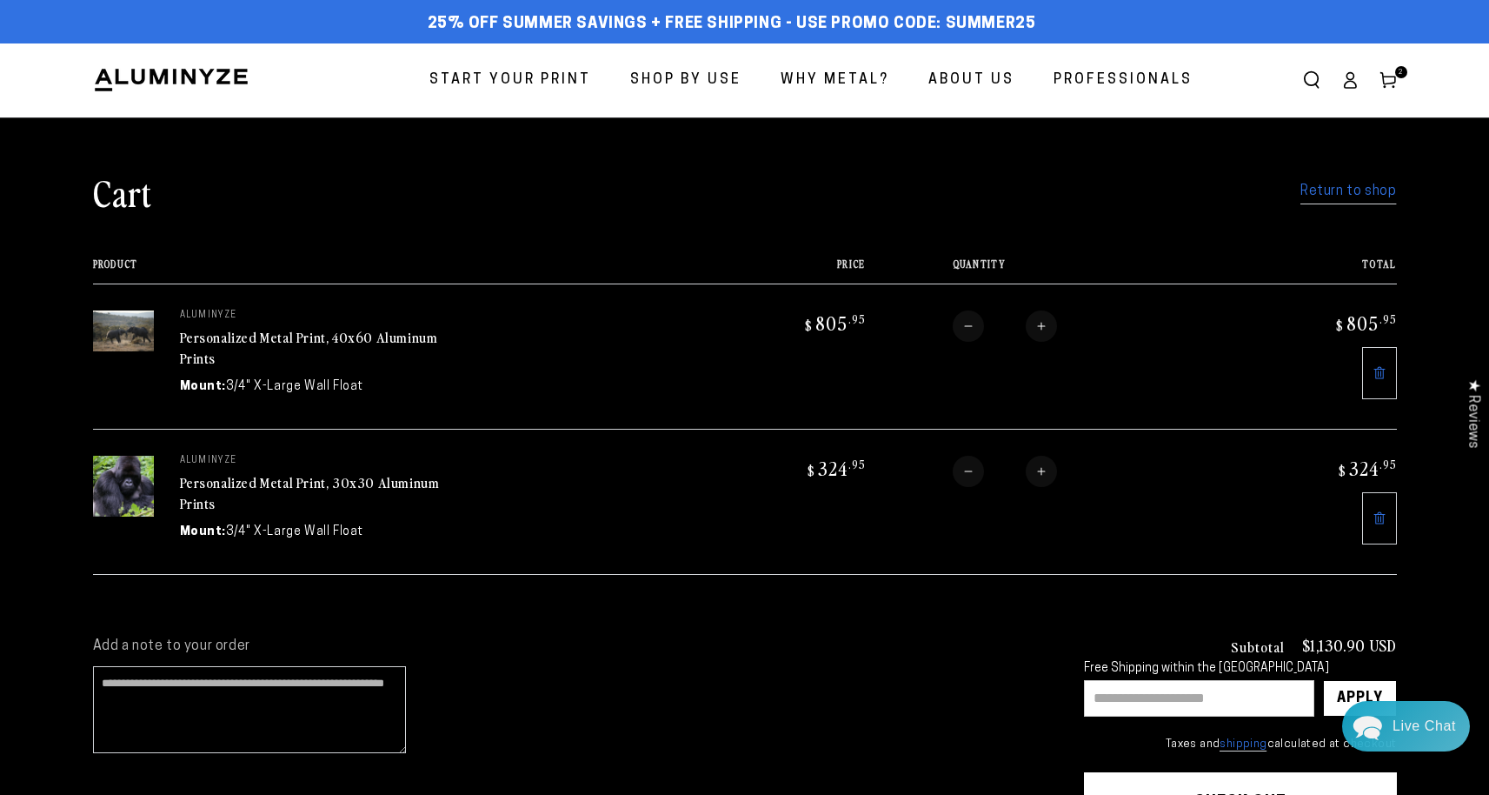
click at [970, 471] on button "Decrease quantity for Personalized Metal Print, 30x30 Aluminum Prints" at bounding box center [968, 471] width 31 height 31
type input "*"
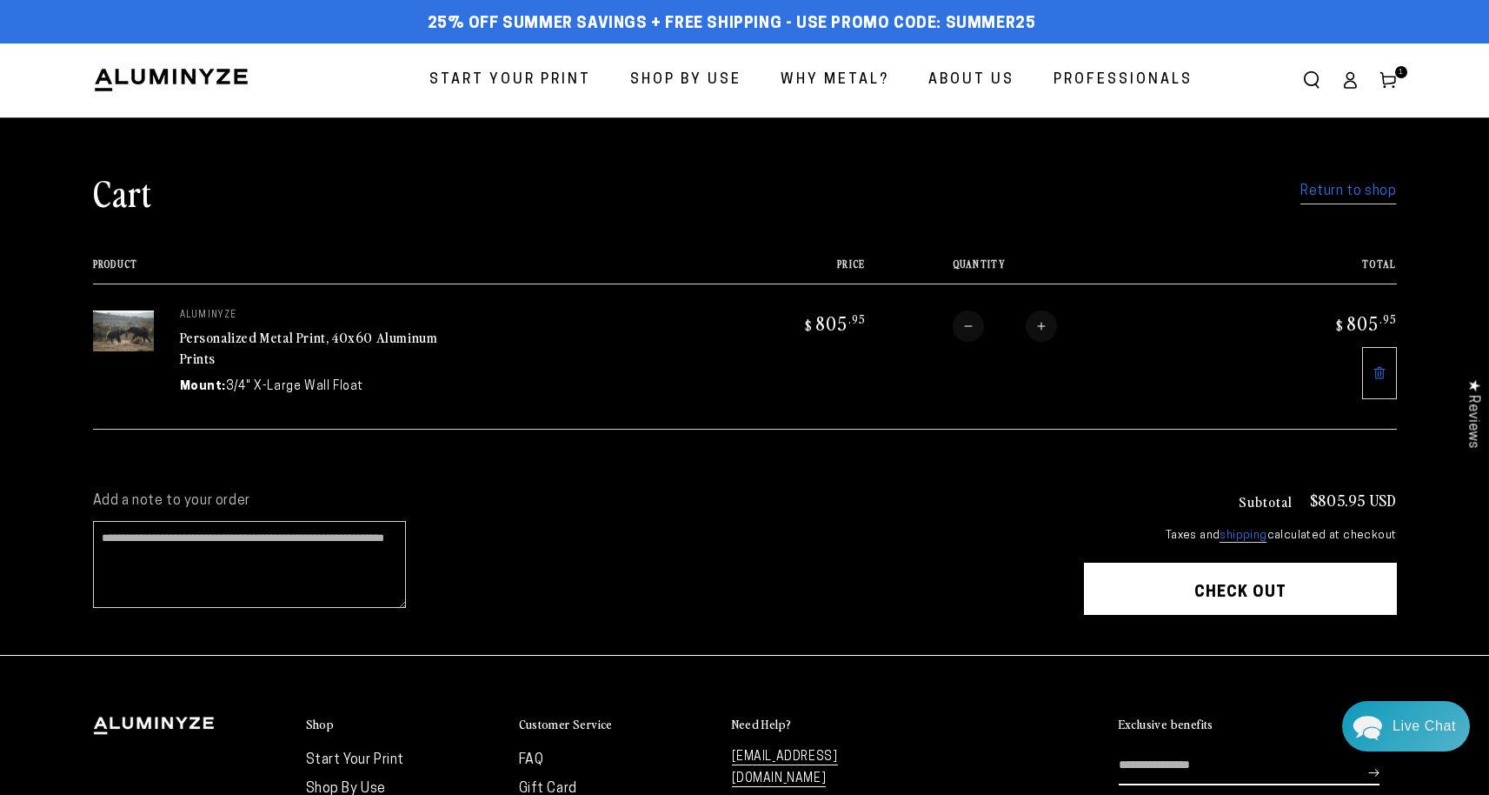
click at [972, 326] on button "Decrease quantity for Personalized Metal Print, 40x60 Aluminum Prints" at bounding box center [968, 325] width 31 height 31
type input "*"
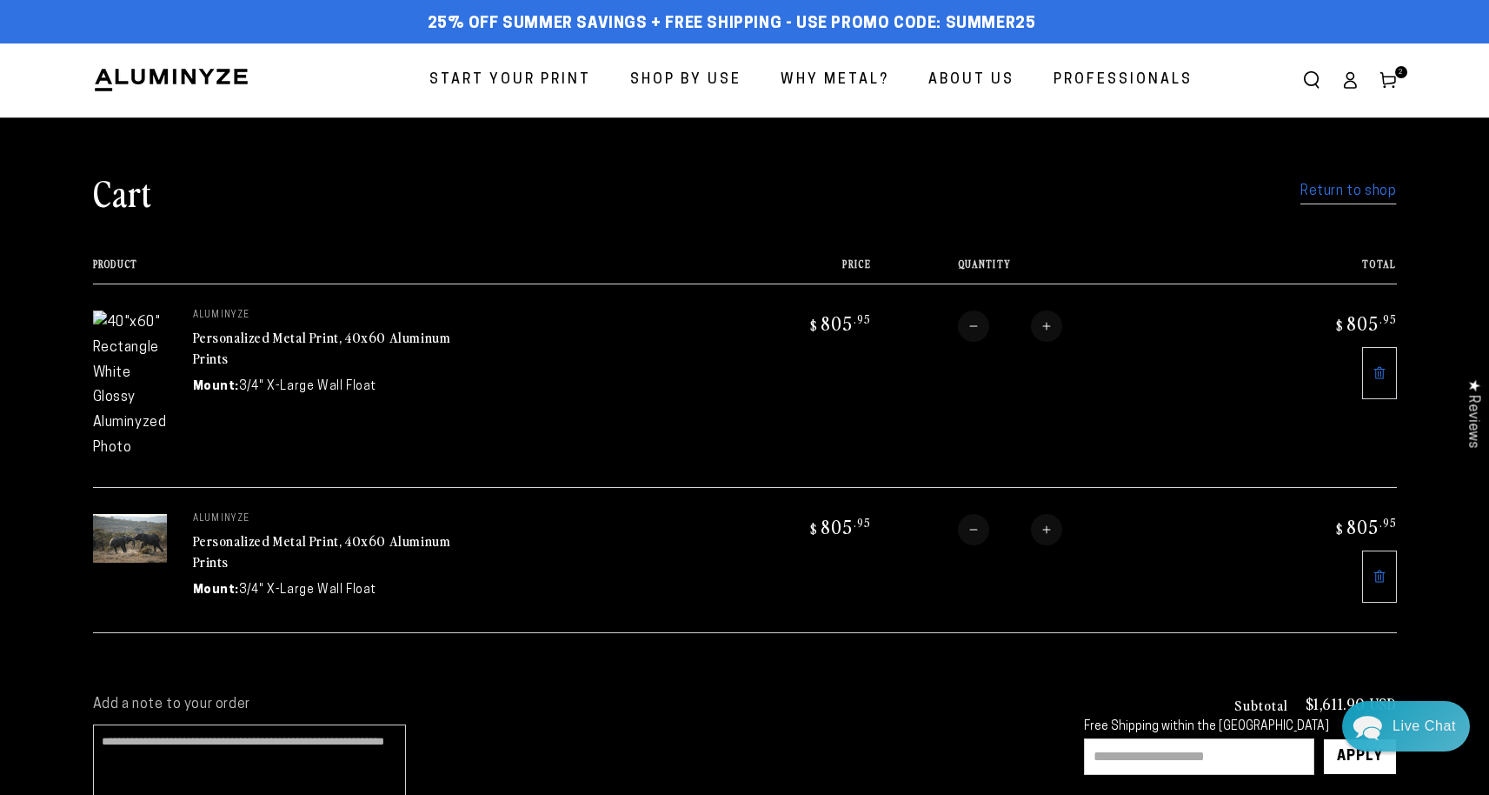
click at [961, 324] on button "Decrease quantity for Personalized Metal Print, 40x60 Aluminum Prints" at bounding box center [973, 325] width 31 height 31
type input "*"
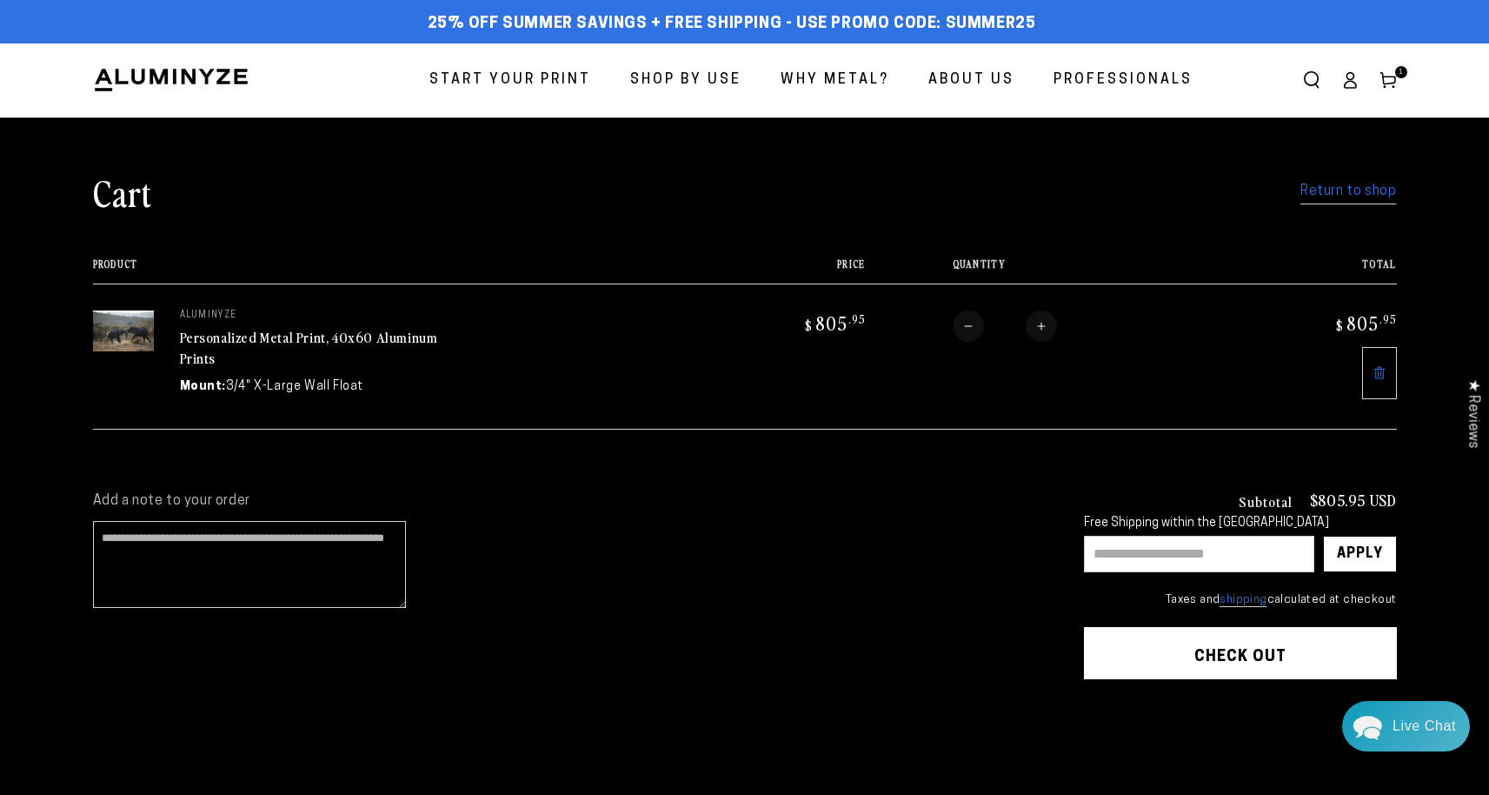
click at [517, 83] on span "Start Your Print" at bounding box center [510, 80] width 162 height 25
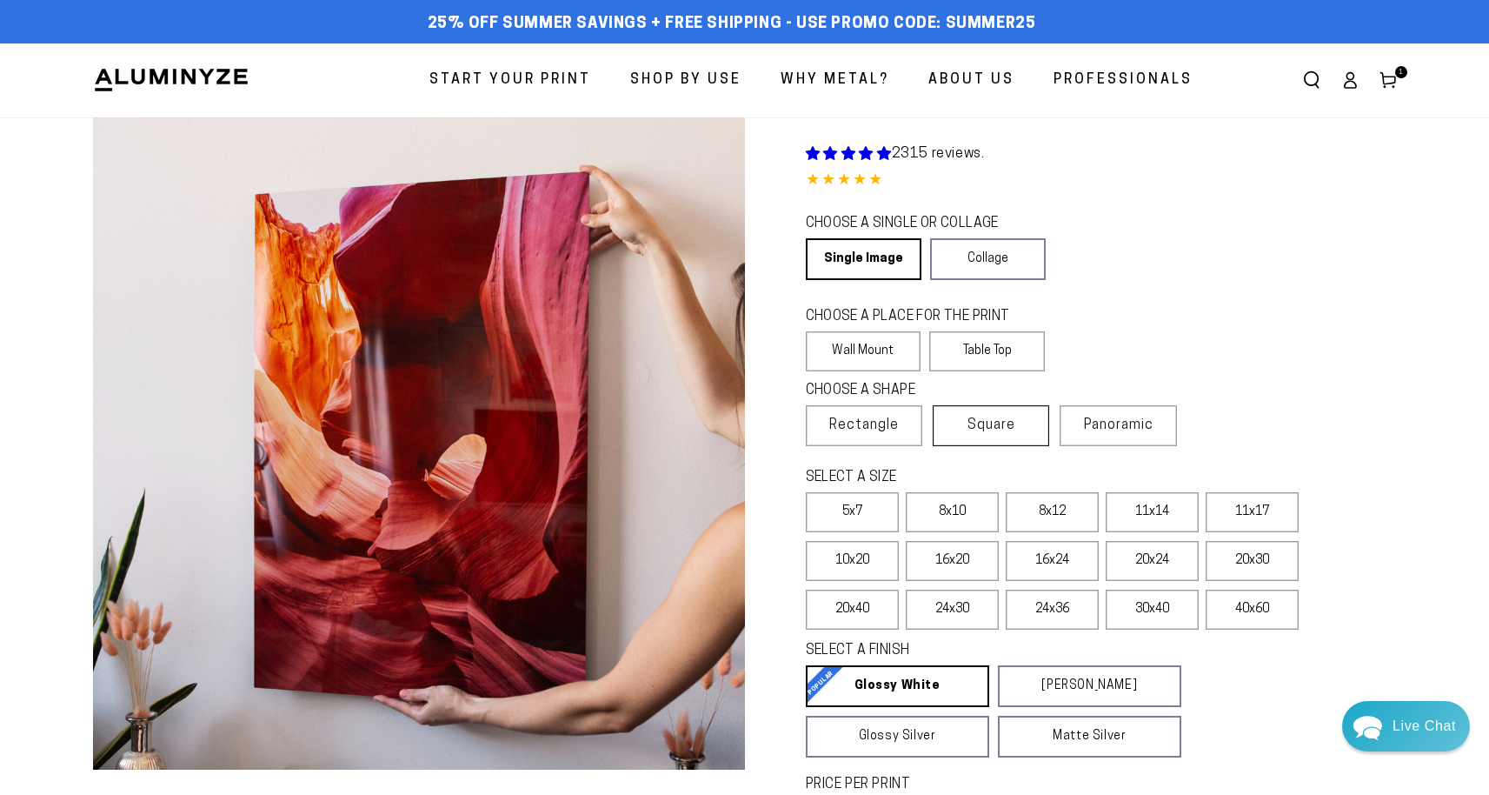
select select "**********"
click at [1162, 616] on label "30x40" at bounding box center [1152, 609] width 93 height 40
click at [966, 434] on label "Square" at bounding box center [991, 425] width 116 height 41
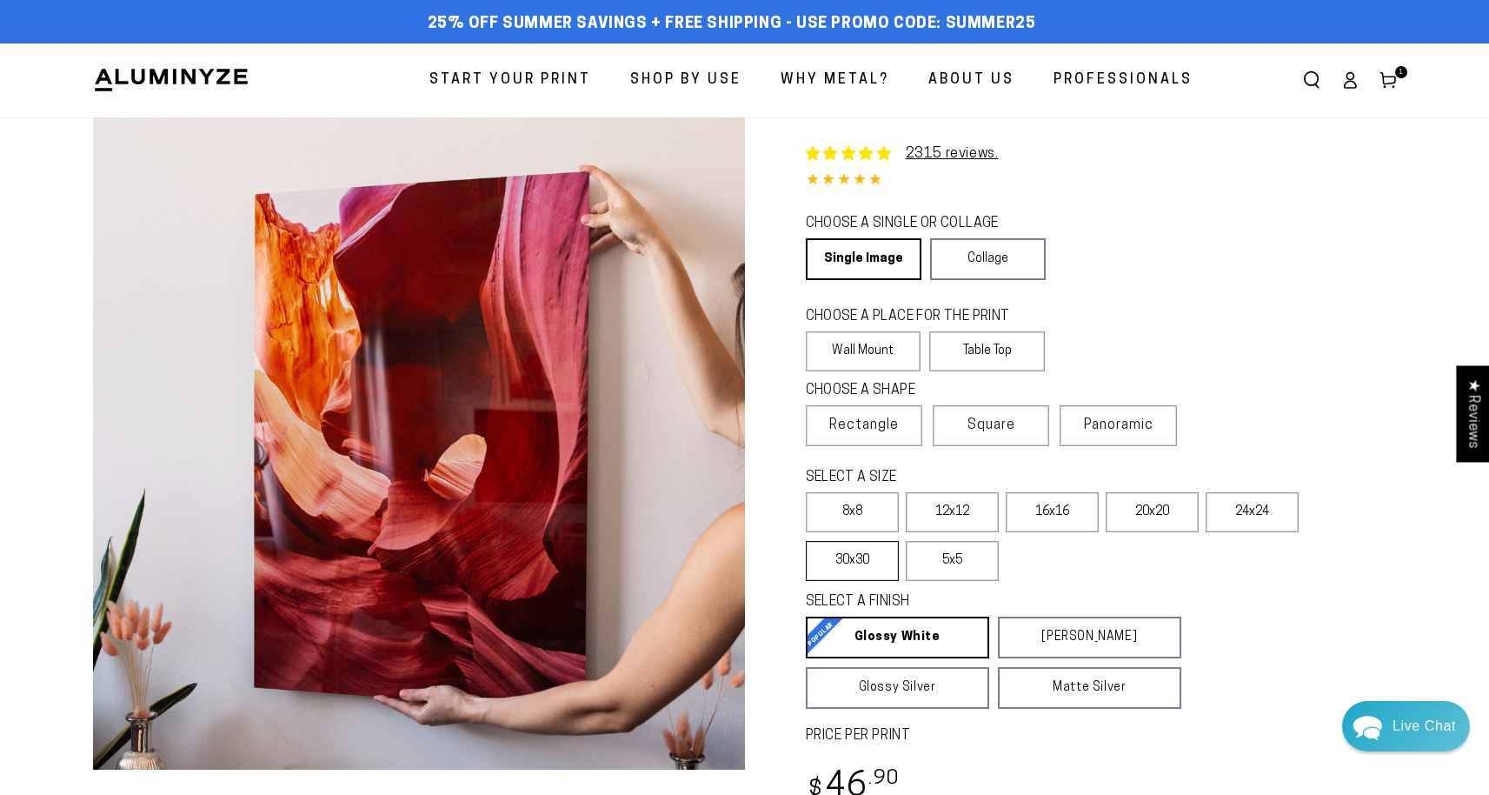
click at [866, 564] on label "30x30" at bounding box center [852, 561] width 93 height 40
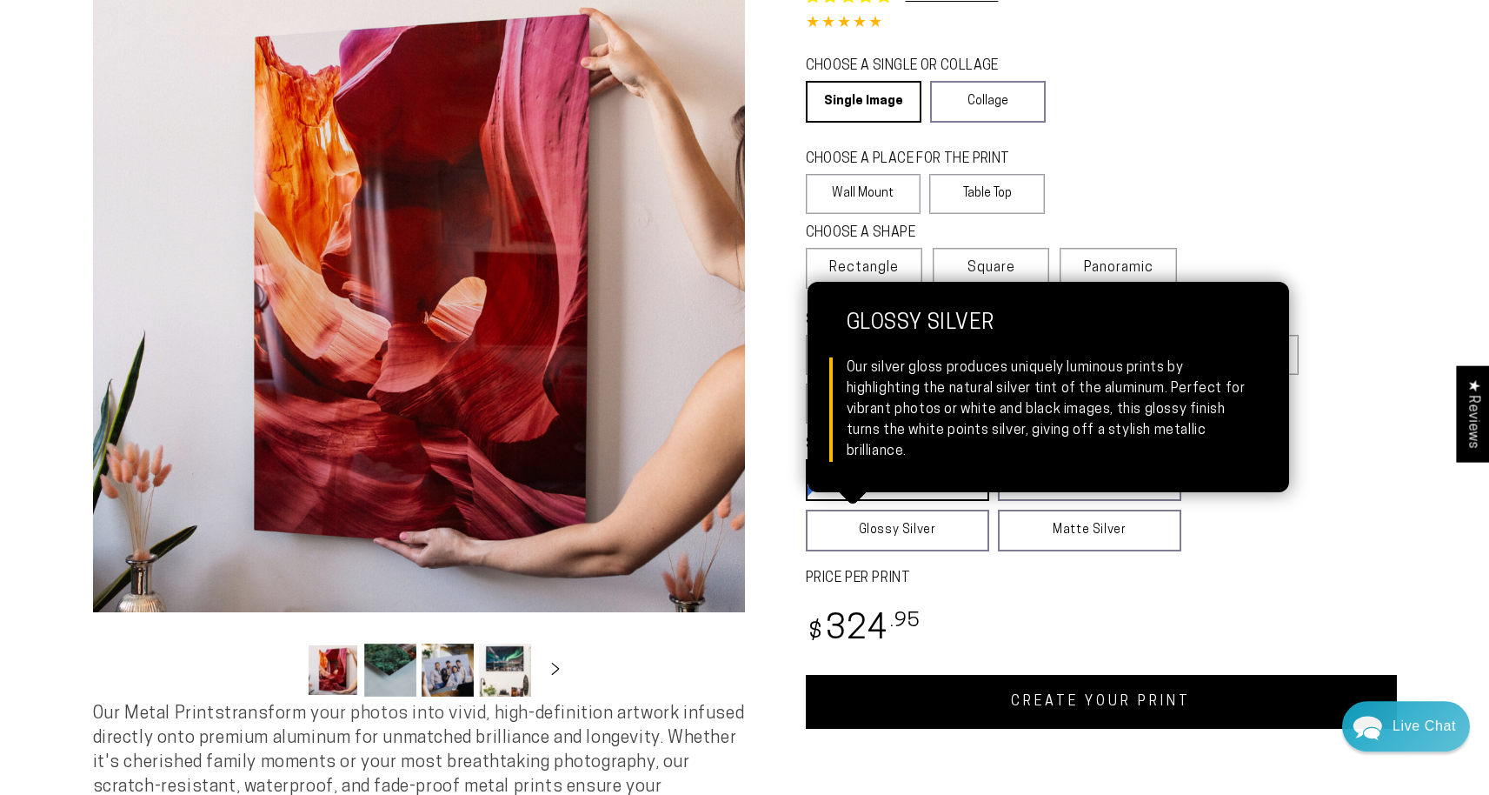
scroll to position [167, 0]
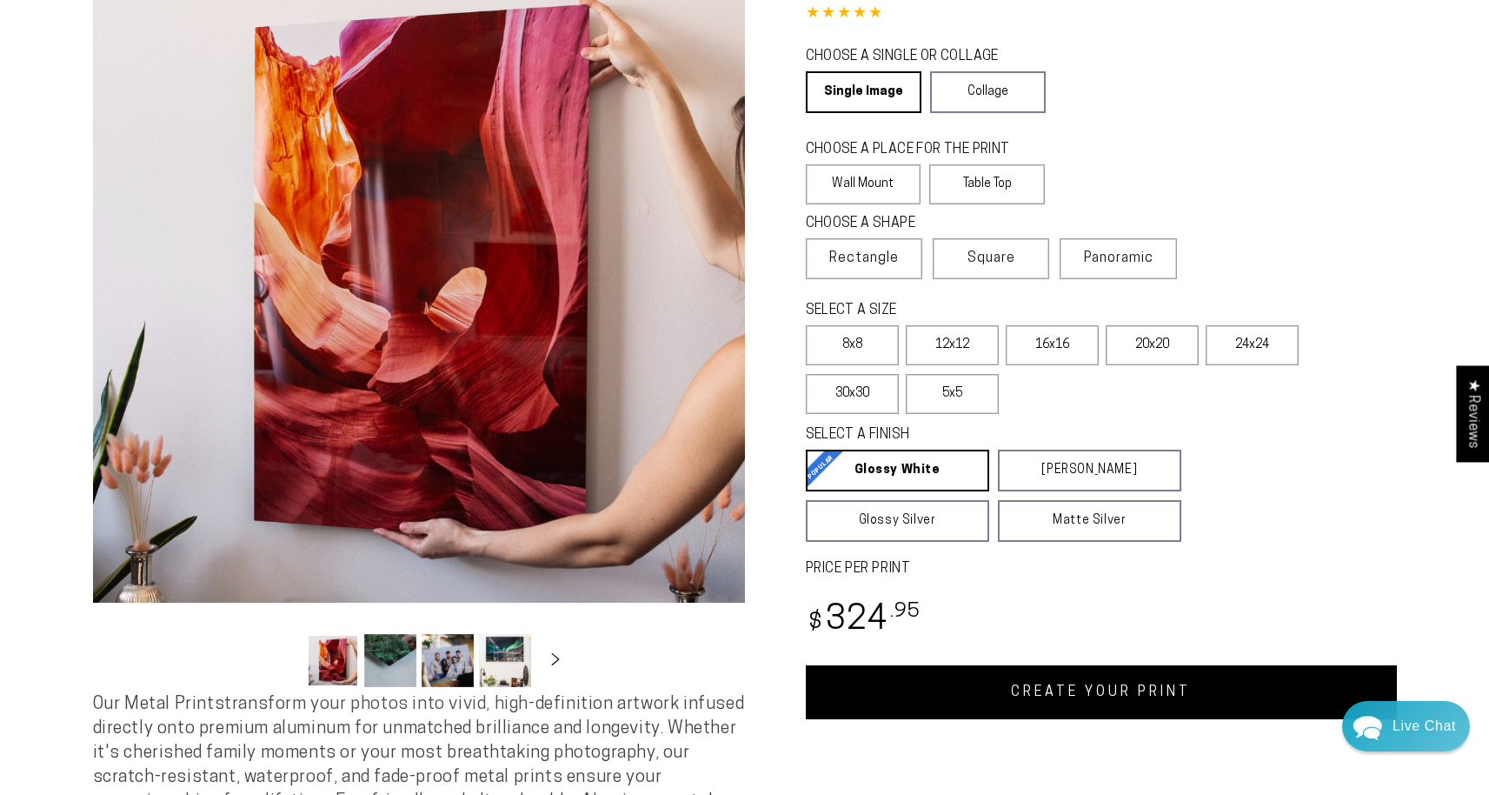
click at [1077, 710] on link "CREATE YOUR PRINT" at bounding box center [1101, 692] width 591 height 54
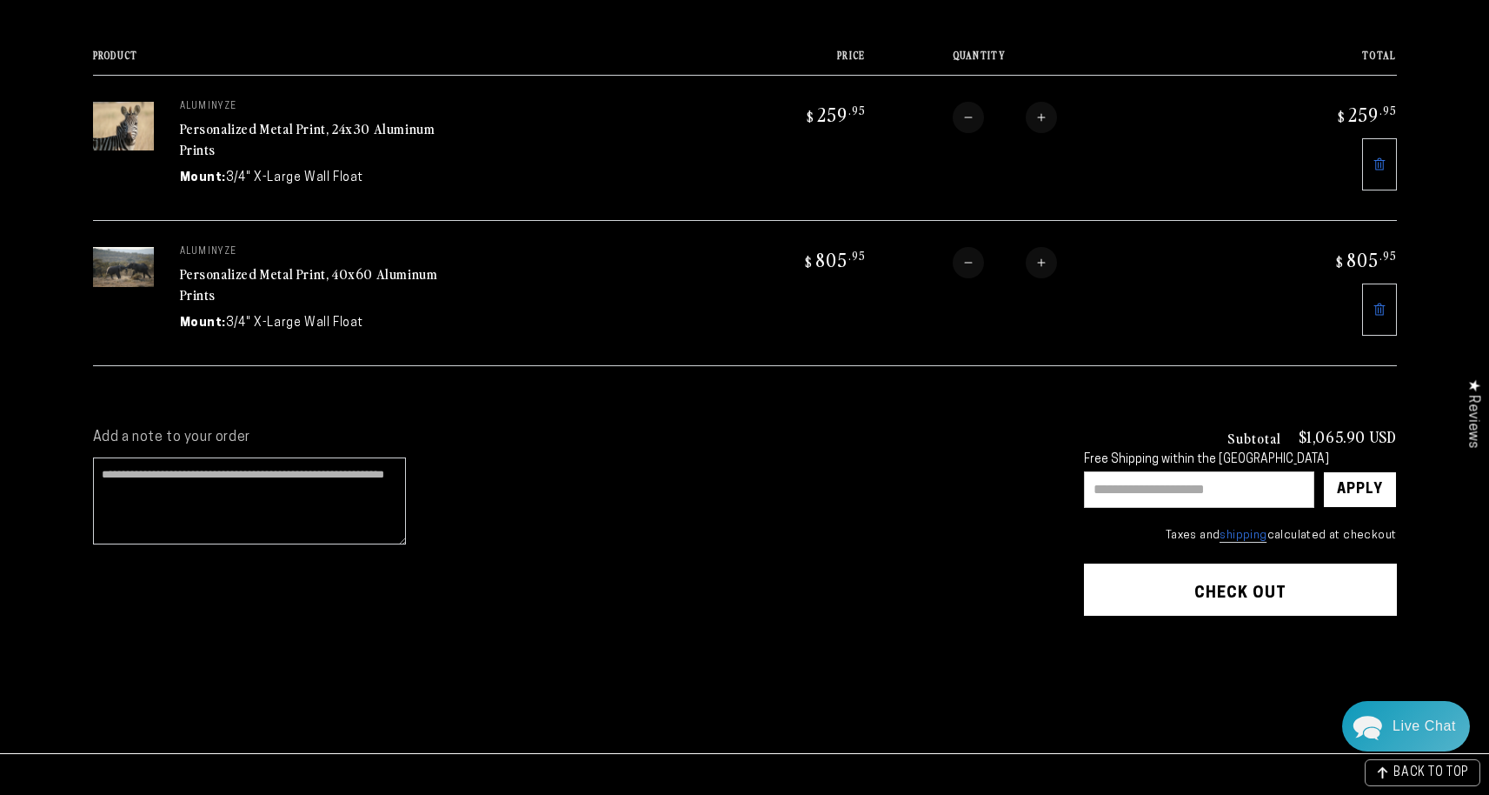
click at [226, 265] on link "Personalized Metal Print, 40x60 Aluminum Prints" at bounding box center [309, 284] width 258 height 42
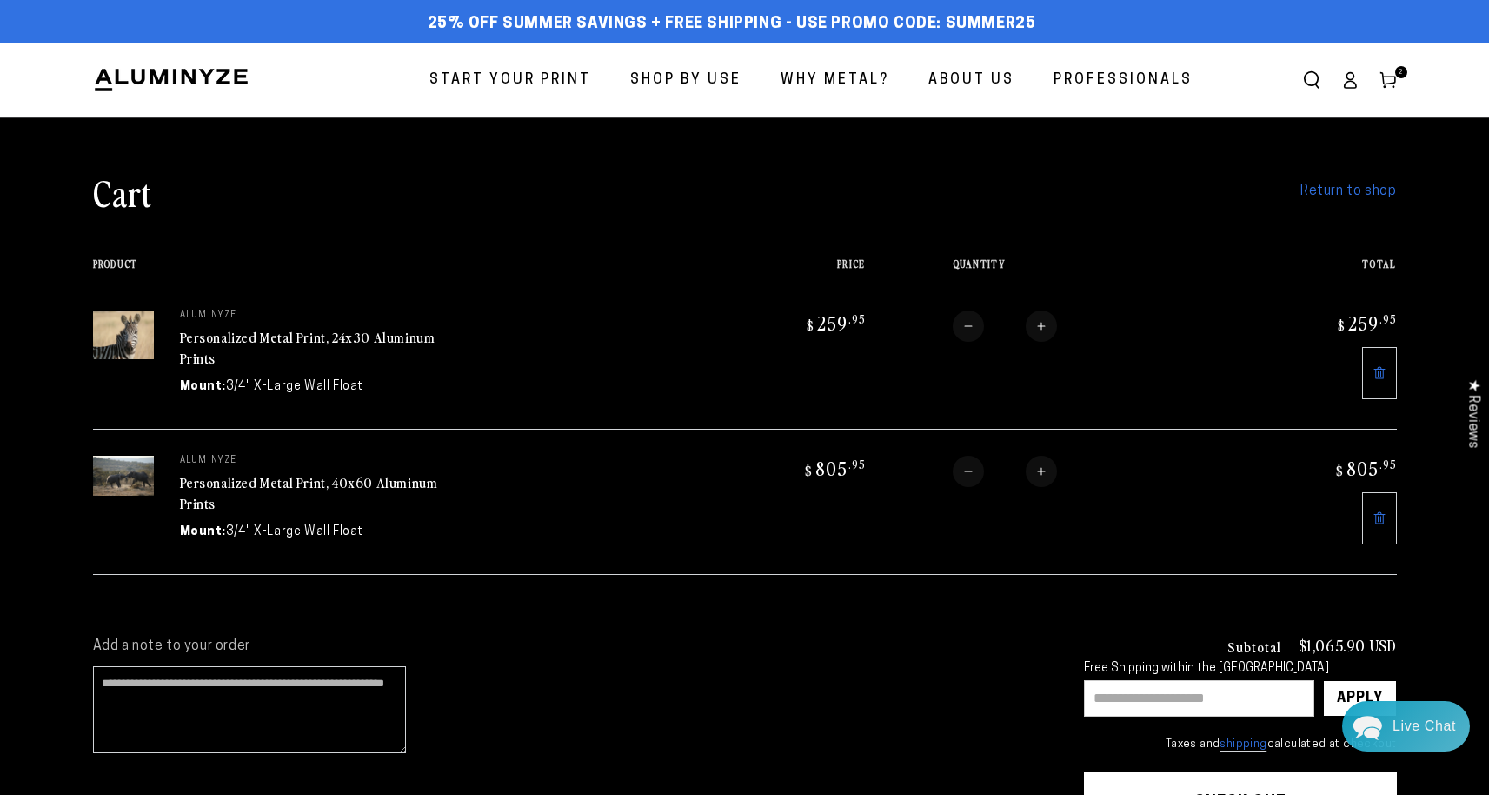
click at [508, 78] on span "Start Your Print" at bounding box center [510, 80] width 162 height 25
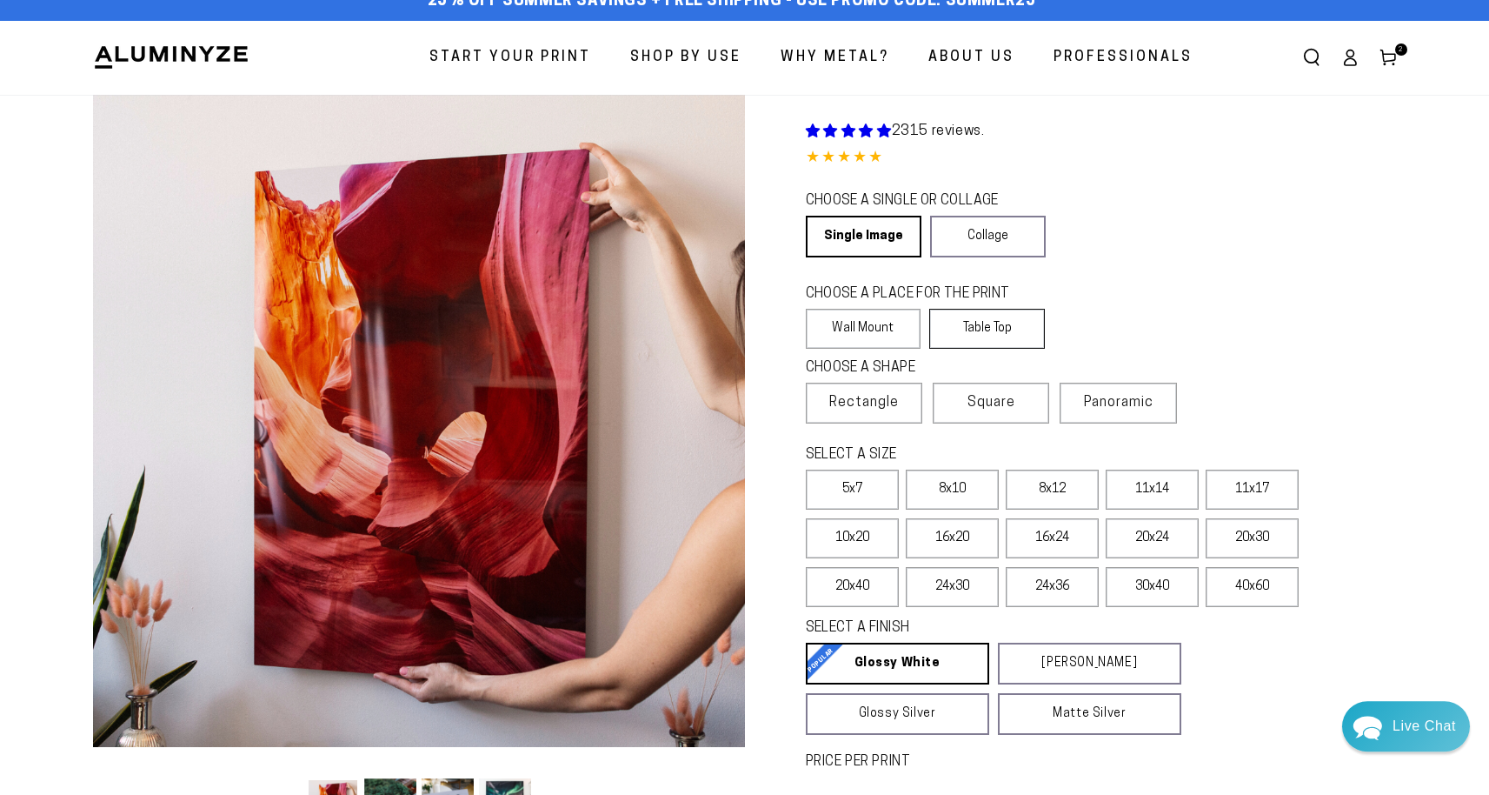
select select "**********"
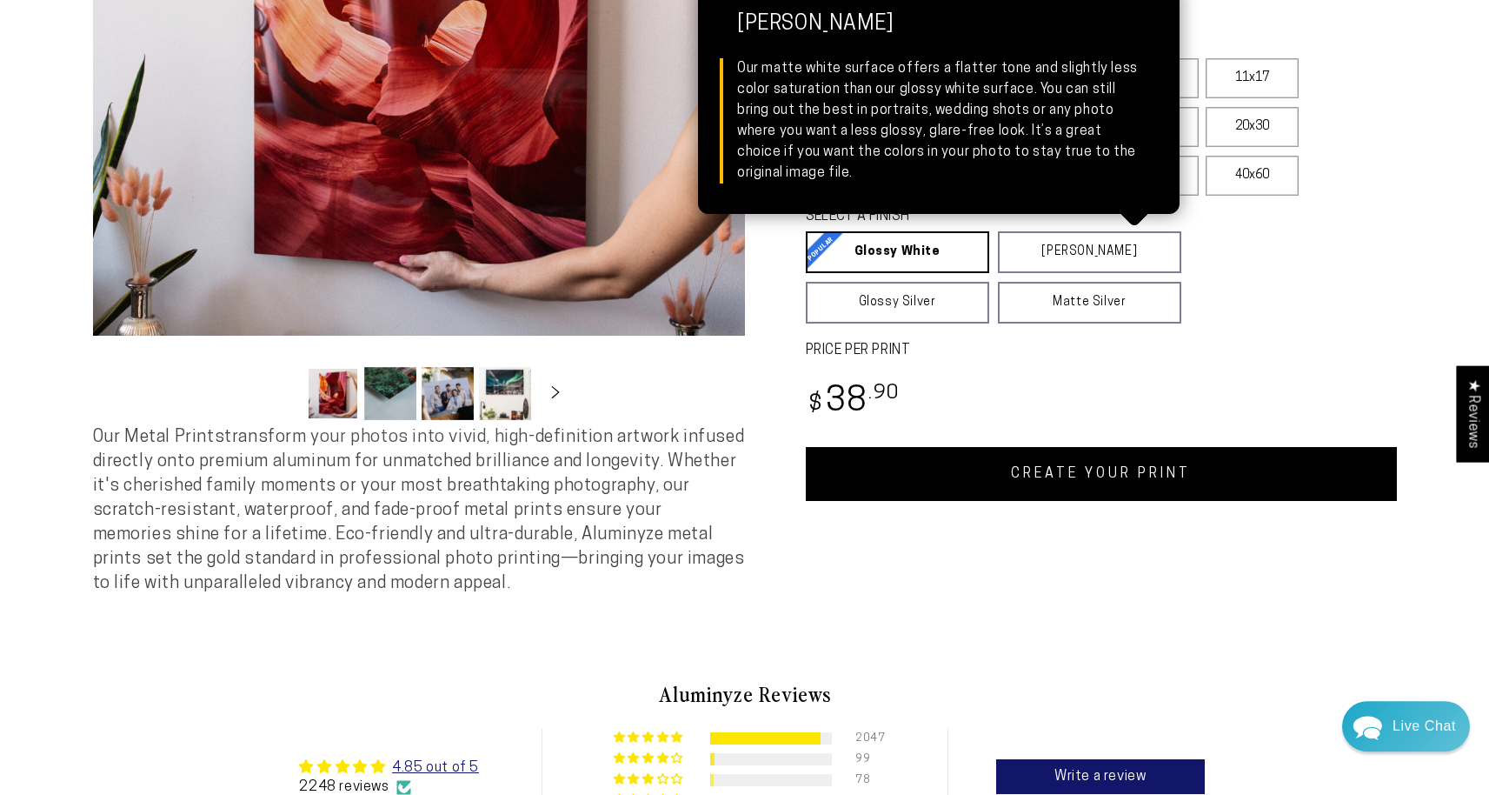
scroll to position [431, 0]
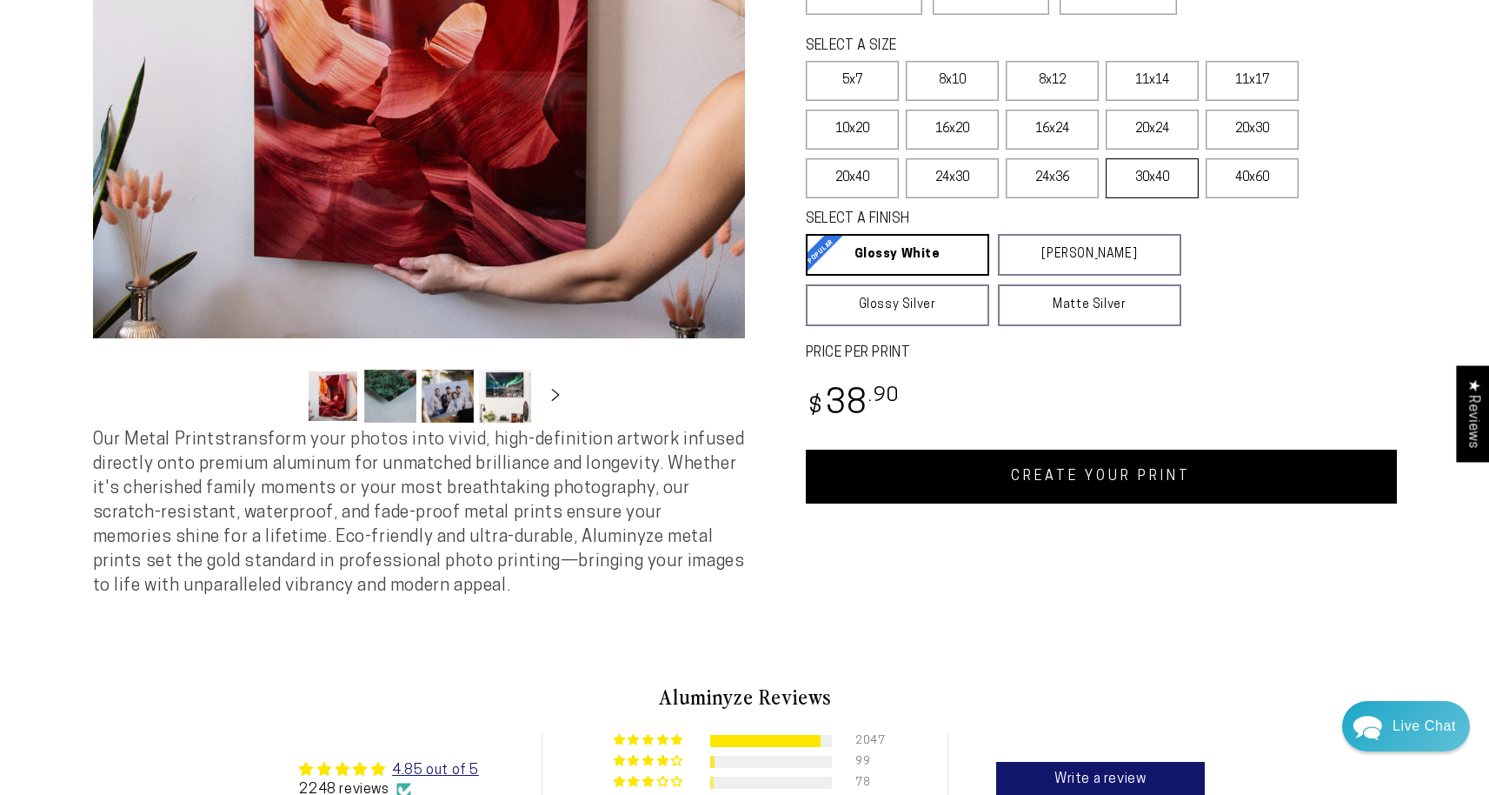
click at [1159, 186] on label "30x40" at bounding box center [1152, 178] width 93 height 40
click at [1054, 490] on link "CREATE YOUR PRINT" at bounding box center [1101, 476] width 591 height 54
